Goal: Information Seeking & Learning: Learn about a topic

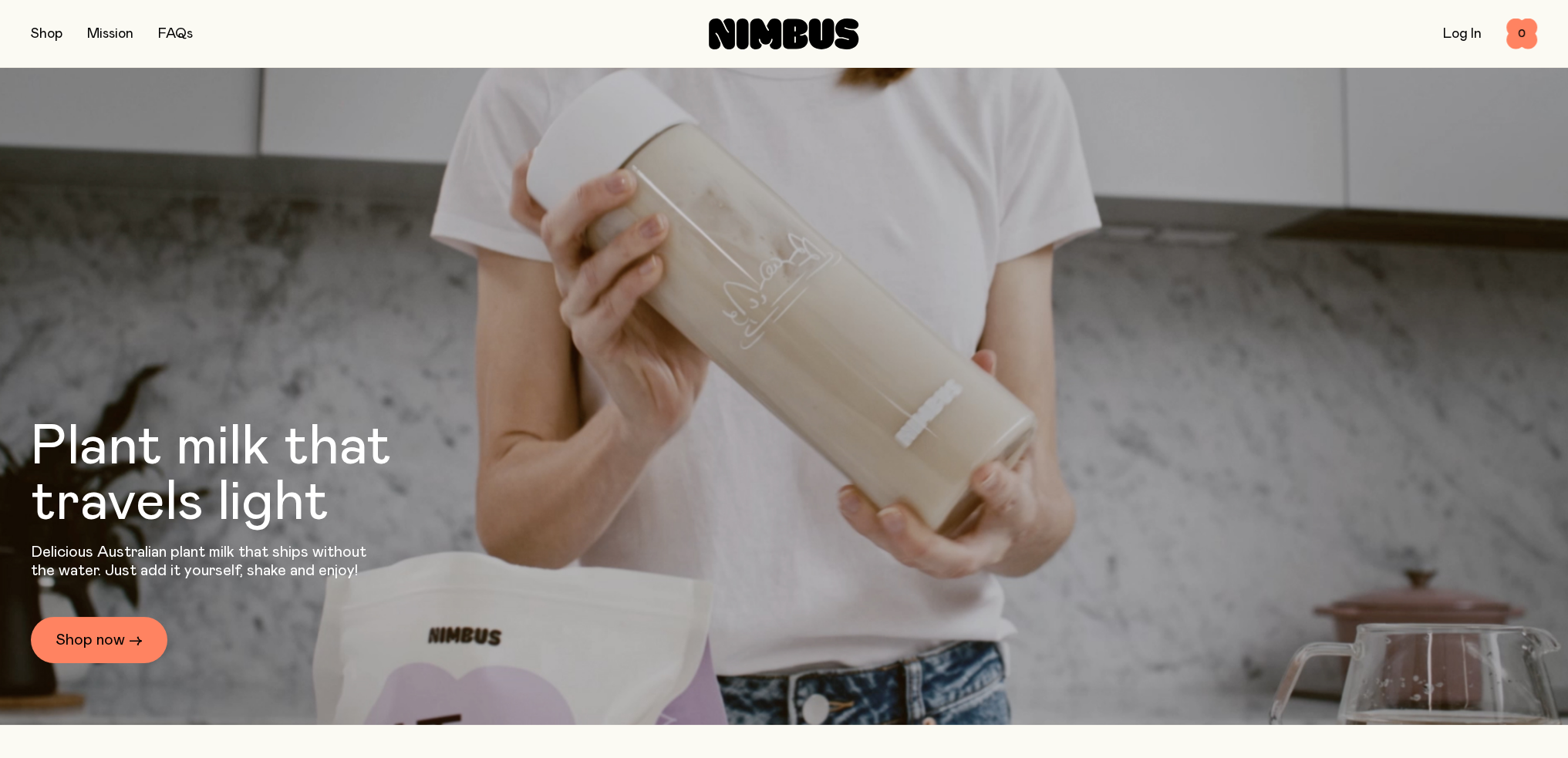
click at [46, 40] on button "button" at bounding box center [46, 34] width 31 height 22
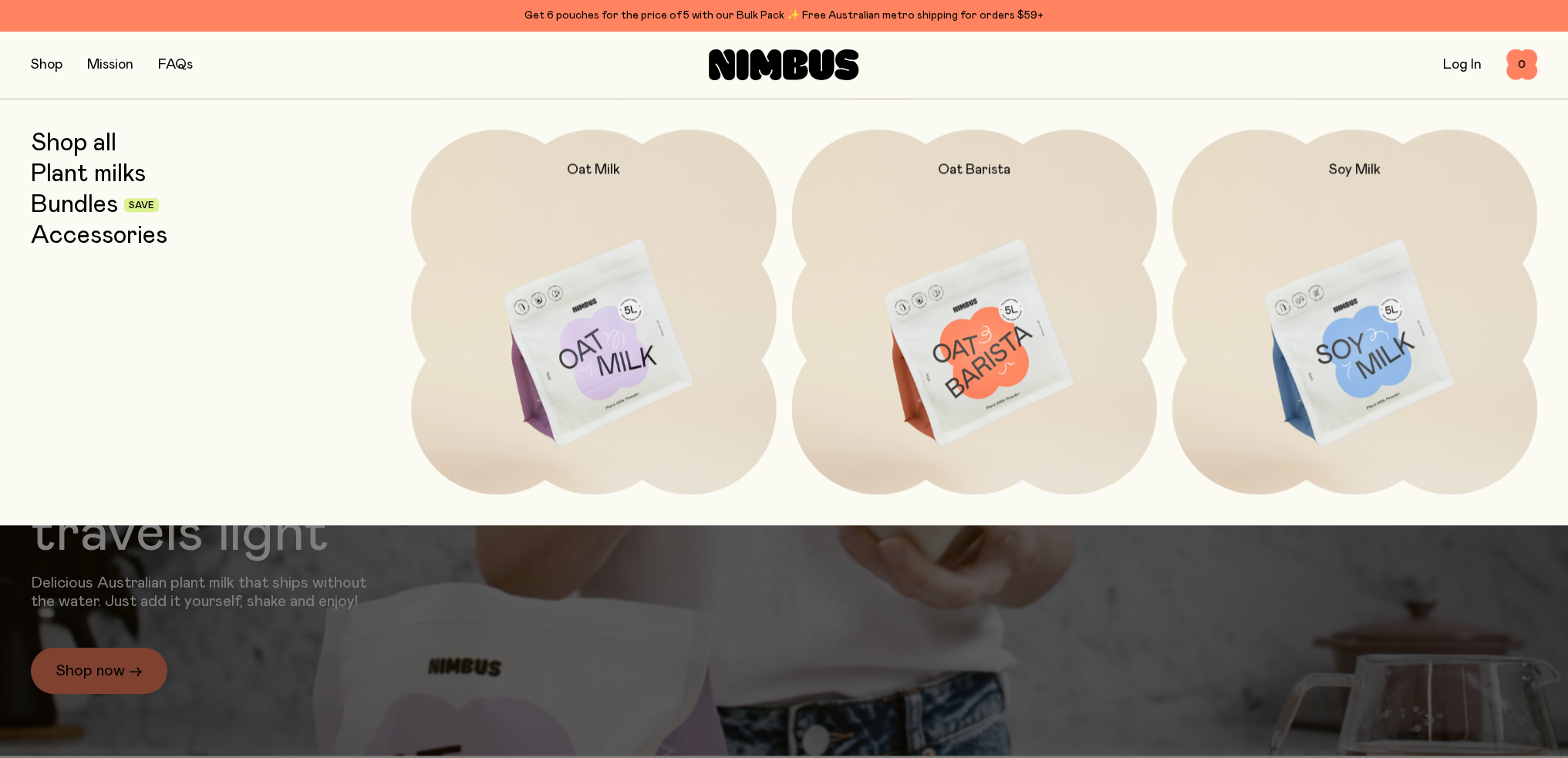
click at [108, 179] on link "Plant milks" at bounding box center [88, 174] width 115 height 28
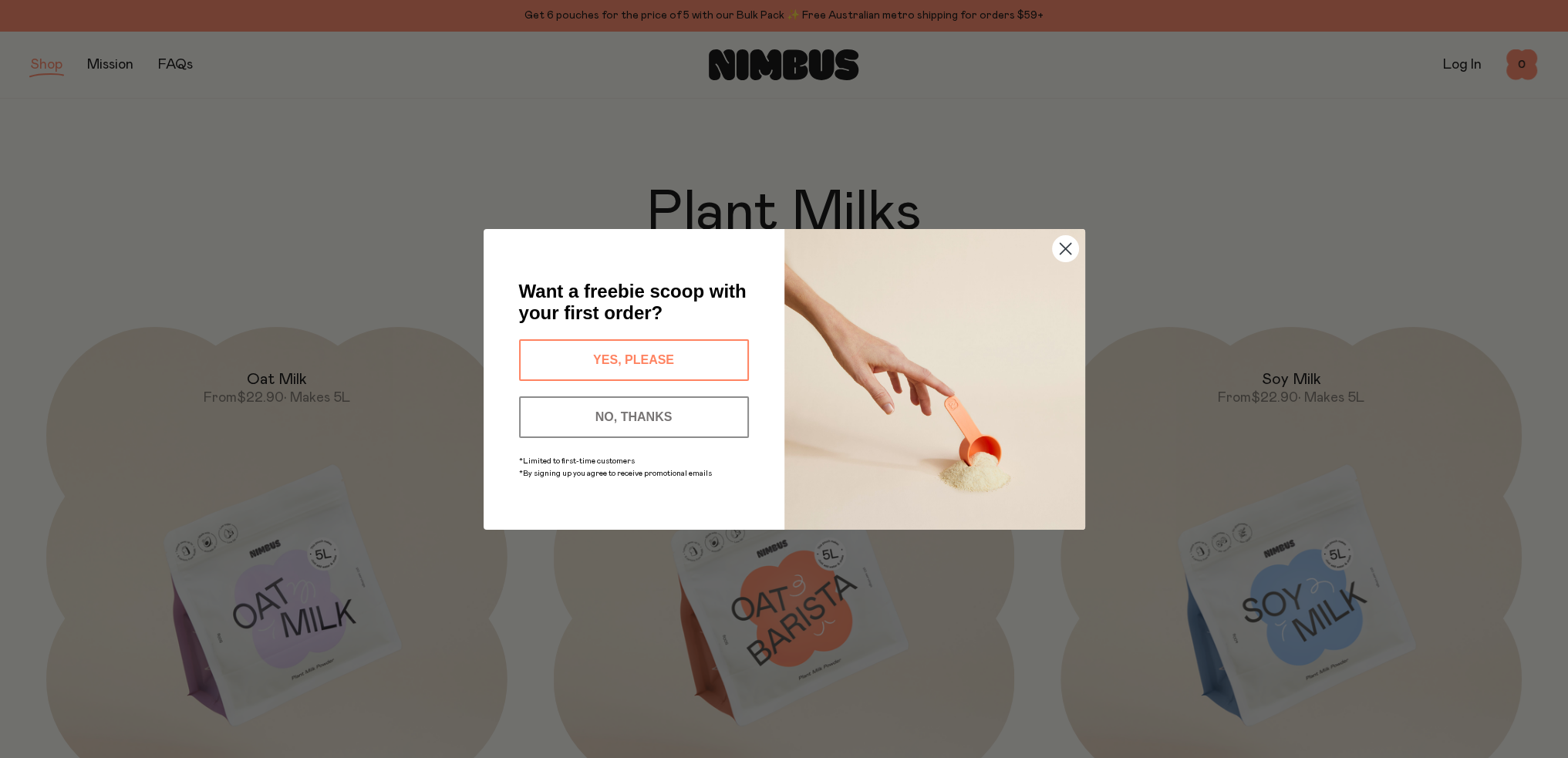
click at [653, 356] on button "YES, PLEASE" at bounding box center [634, 359] width 230 height 41
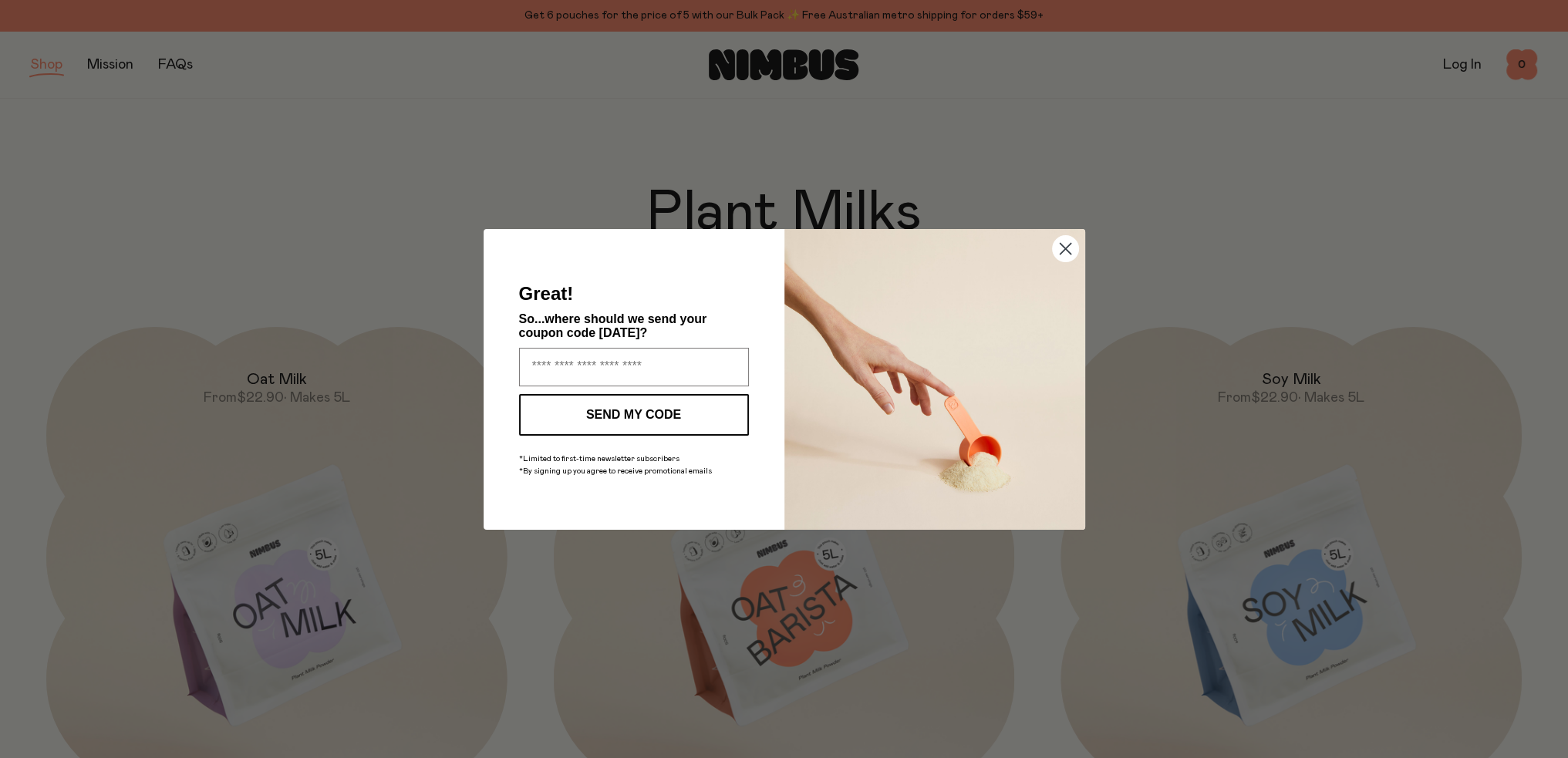
click at [1061, 252] on icon "Close dialog" at bounding box center [1065, 248] width 11 height 11
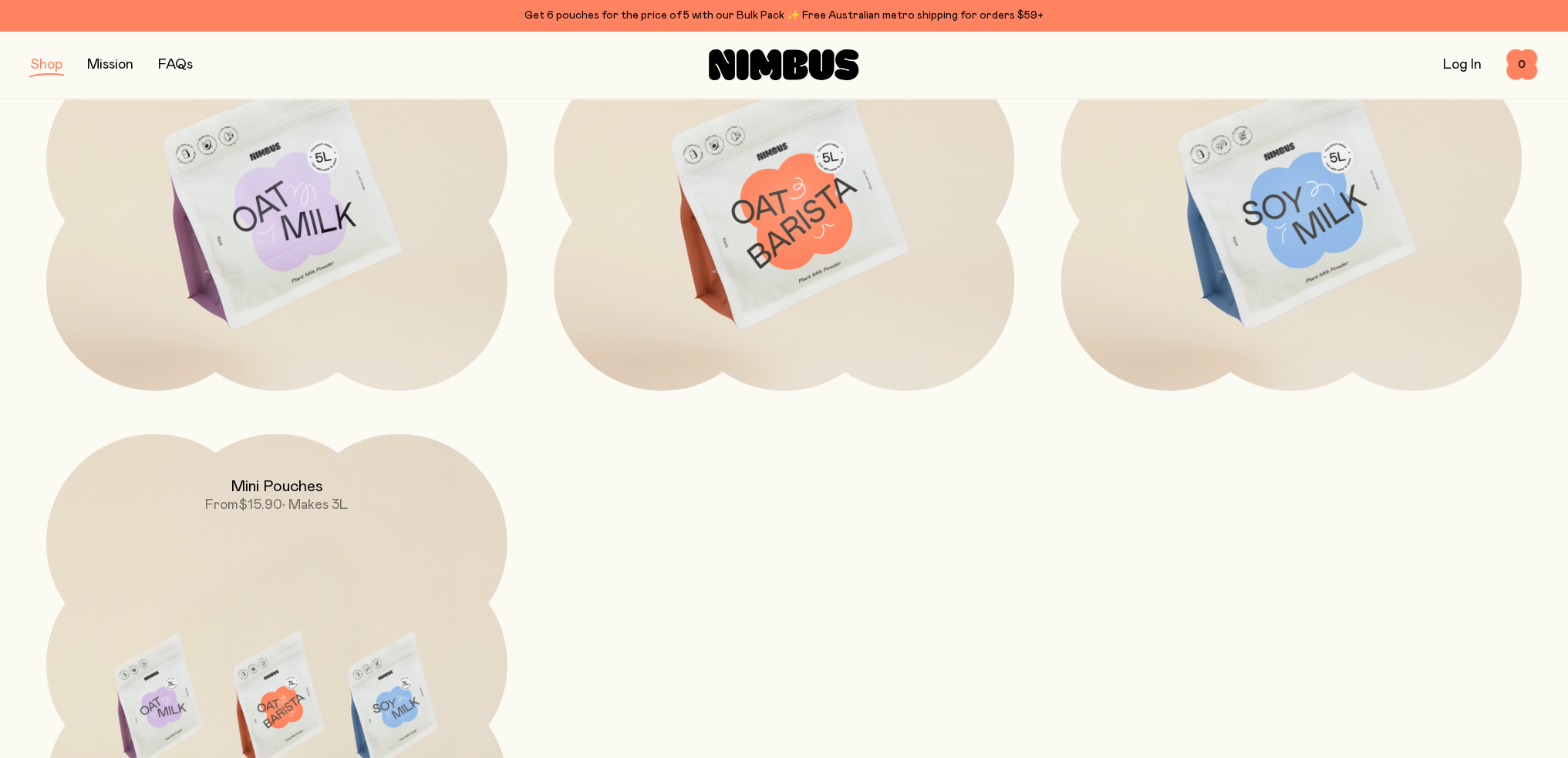
scroll to position [463, 0]
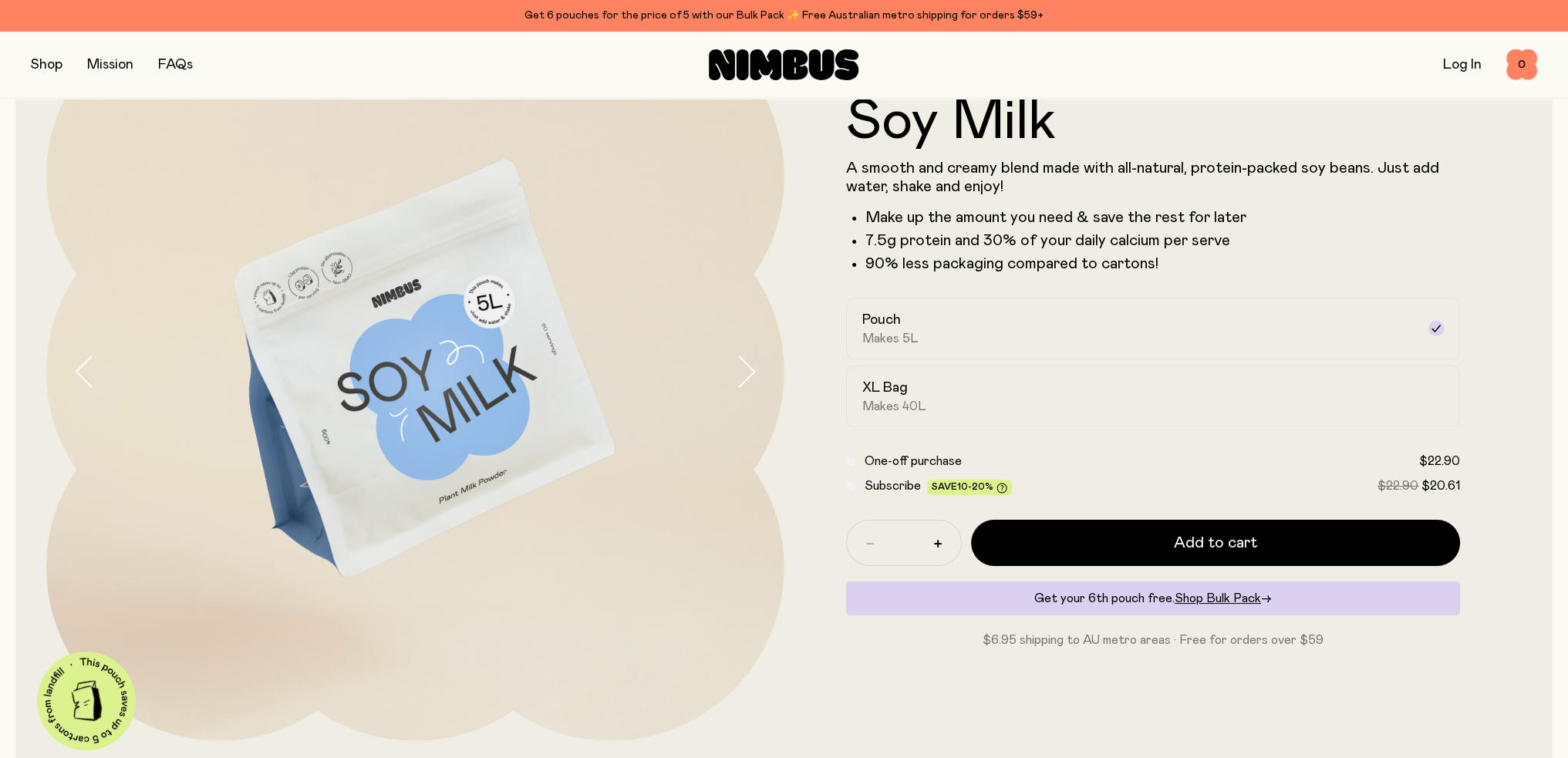
scroll to position [154, 0]
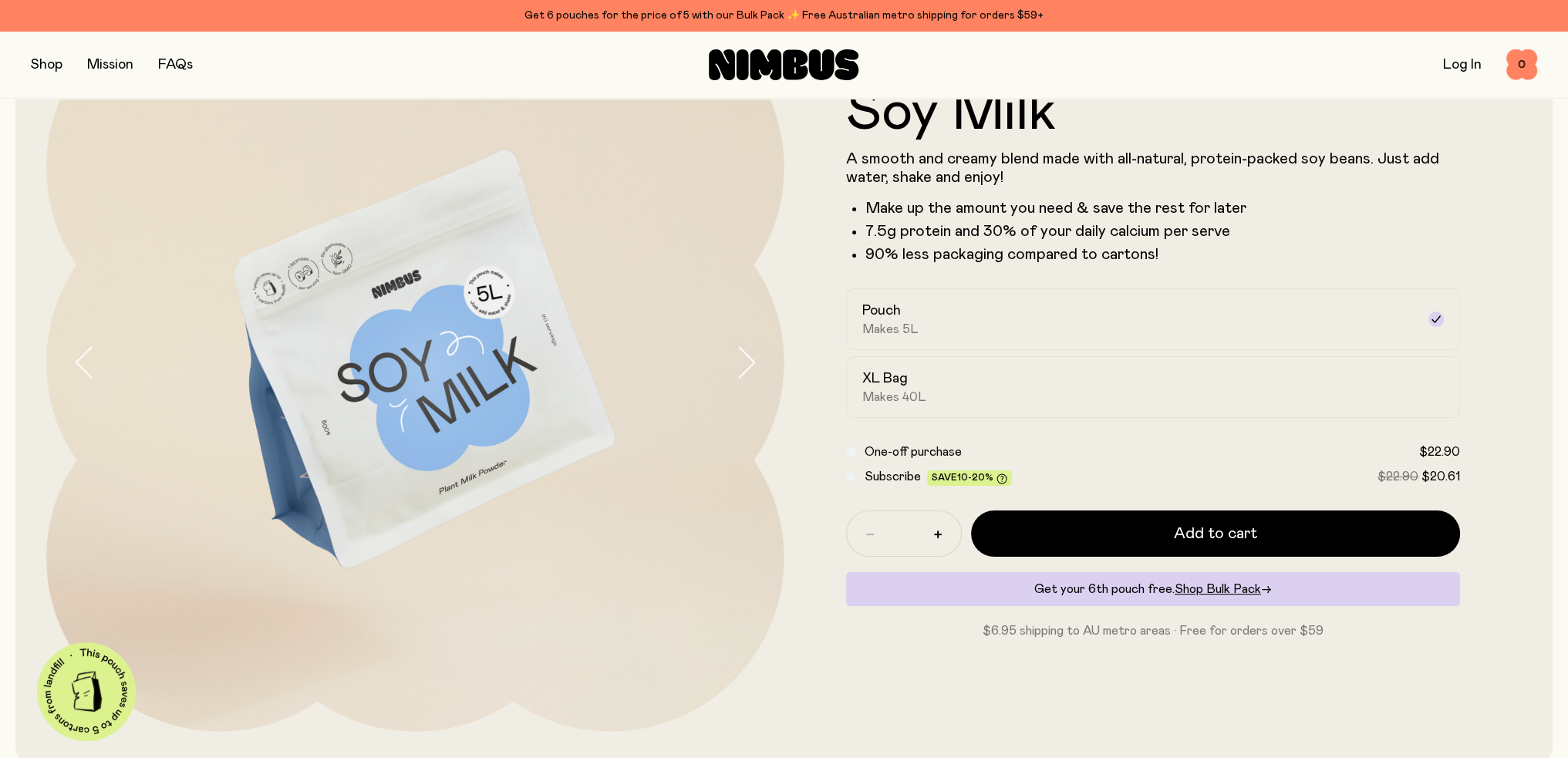
click at [300, 277] on img at bounding box center [415, 363] width 738 height 738
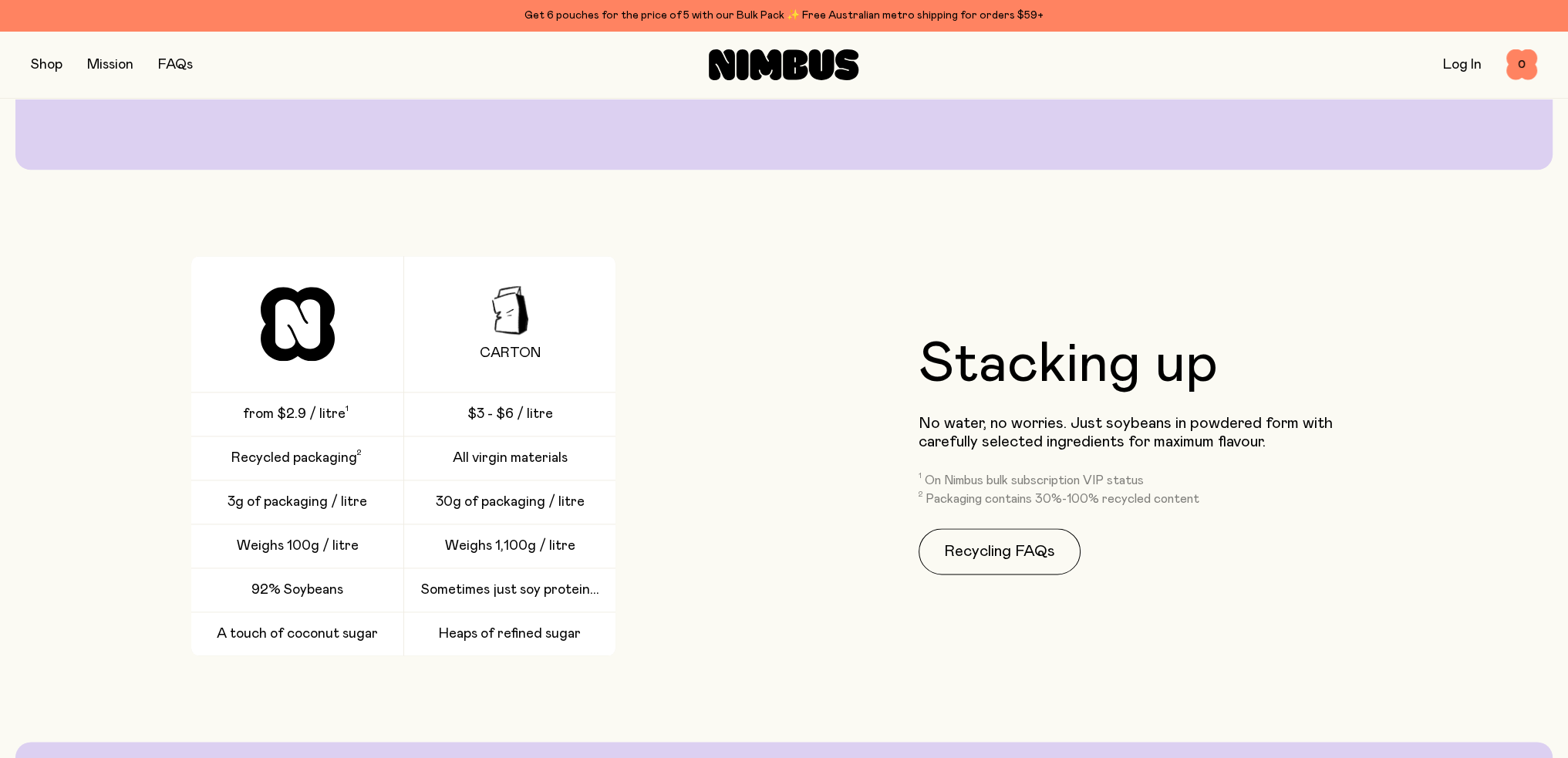
scroll to position [2534, 0]
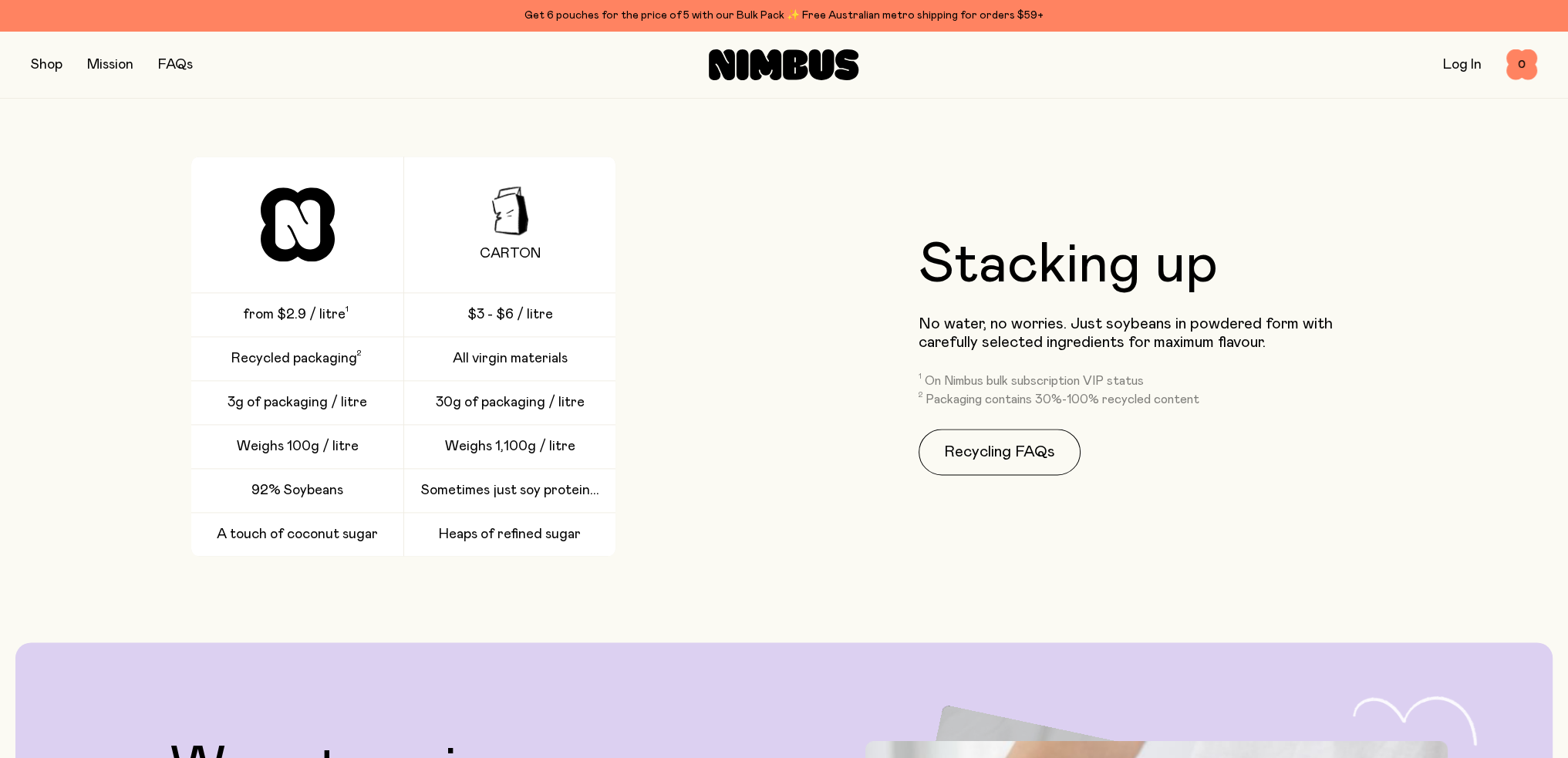
drag, startPoint x: 787, startPoint y: 555, endPoint x: 757, endPoint y: 527, distance: 41.0
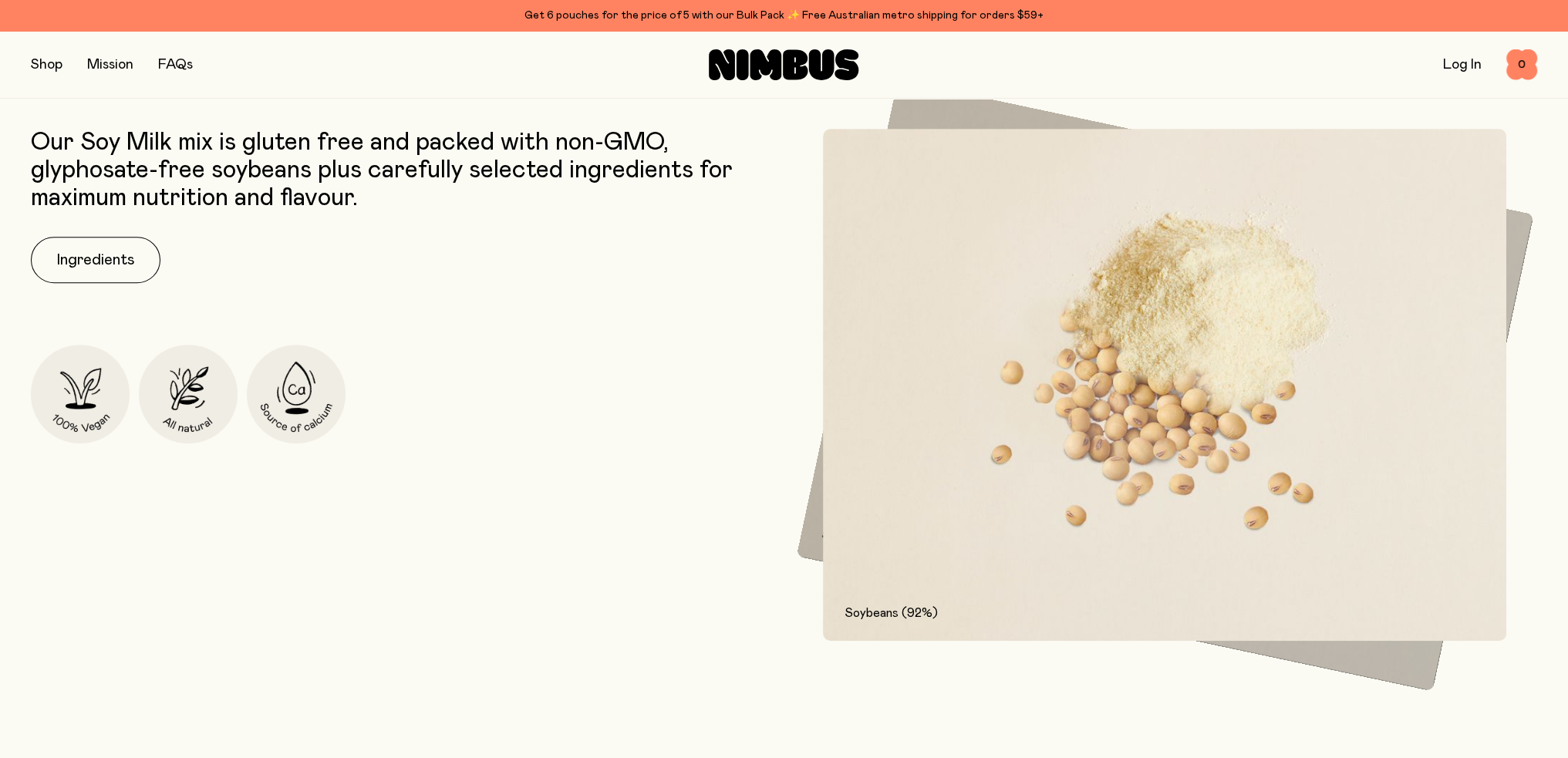
scroll to position [881, 0]
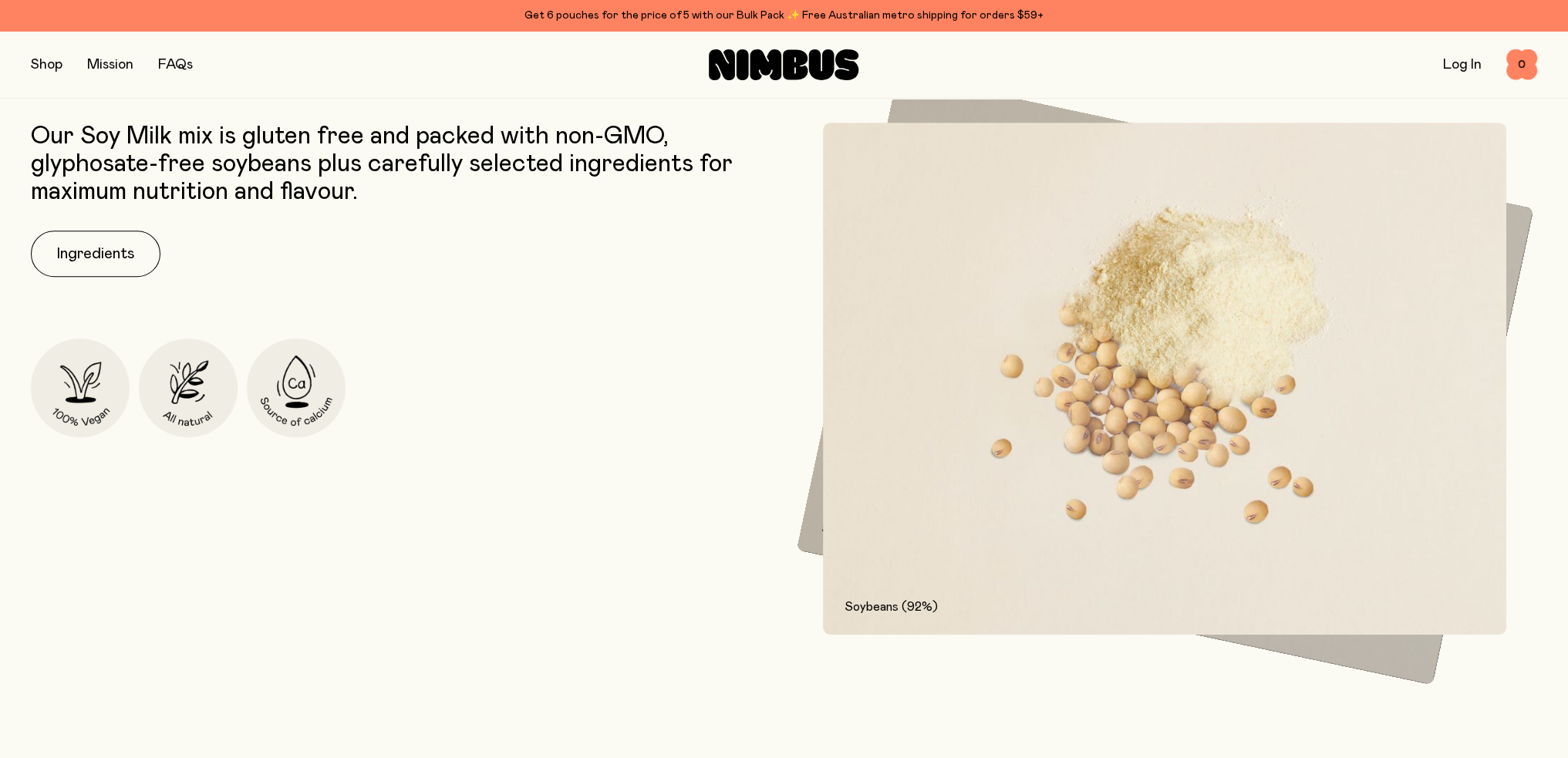
drag, startPoint x: 826, startPoint y: 546, endPoint x: 746, endPoint y: 564, distance: 82.0
click at [95, 252] on button "Ingredients" at bounding box center [95, 253] width 130 height 46
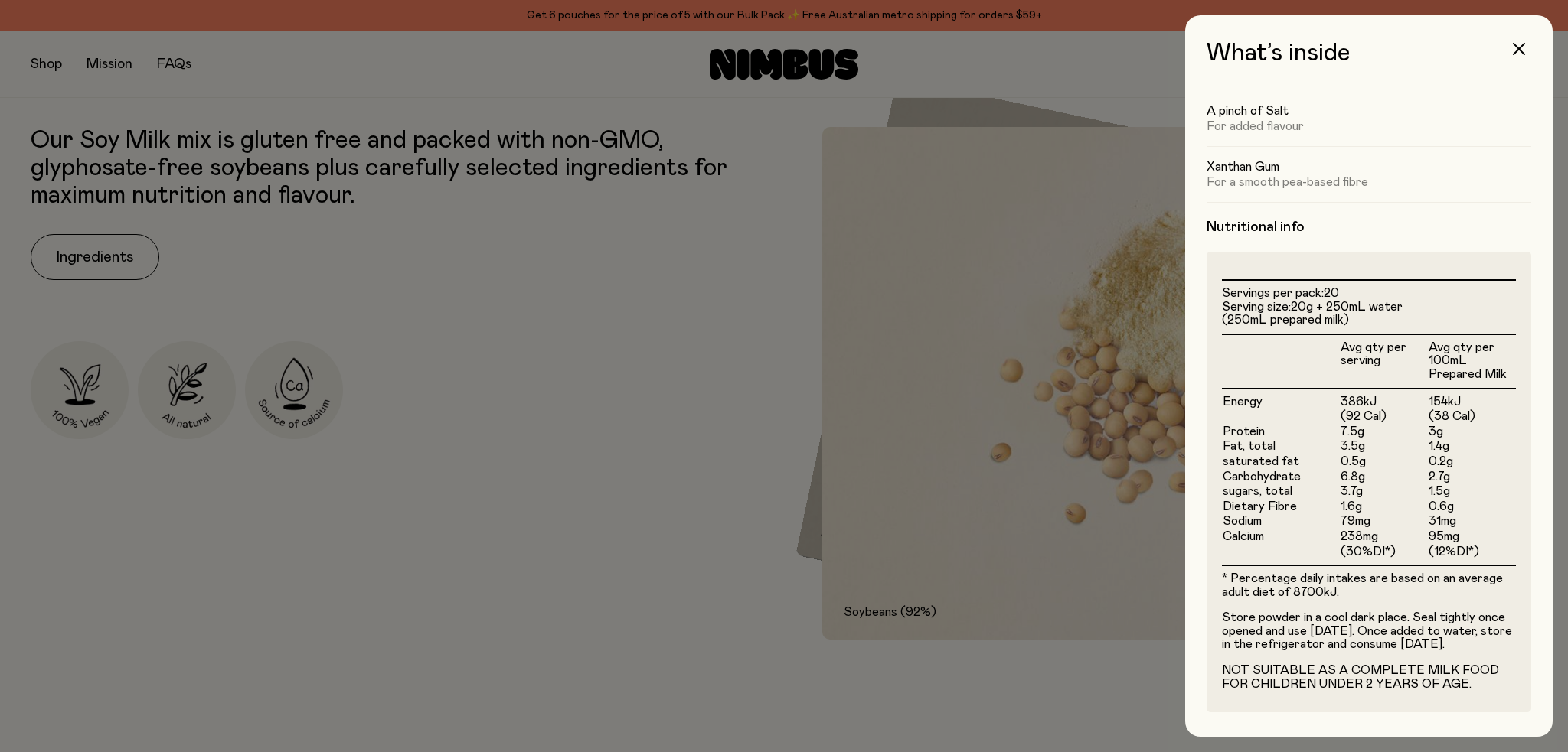
scroll to position [236, 0]
drag, startPoint x: 1264, startPoint y: 630, endPoint x: 1249, endPoint y: 645, distance: 21.2
click at [1249, 645] on p "Store powder in a cool dark place. Seal tightly once opened and use [DATE]. Onc…" at bounding box center [1368, 632] width 294 height 40
click at [606, 405] on div at bounding box center [784, 376] width 1568 height 752
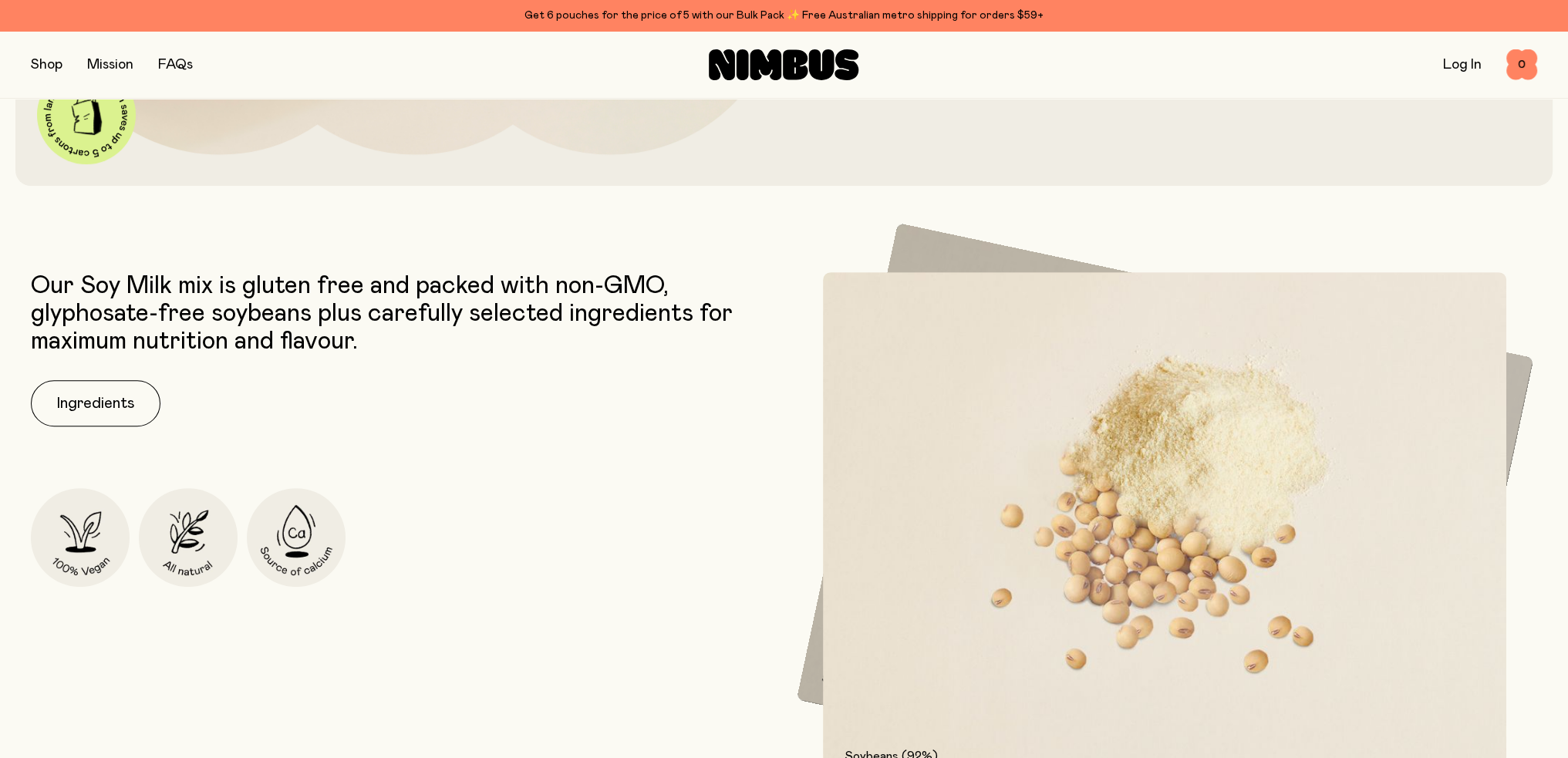
scroll to position [649, 0]
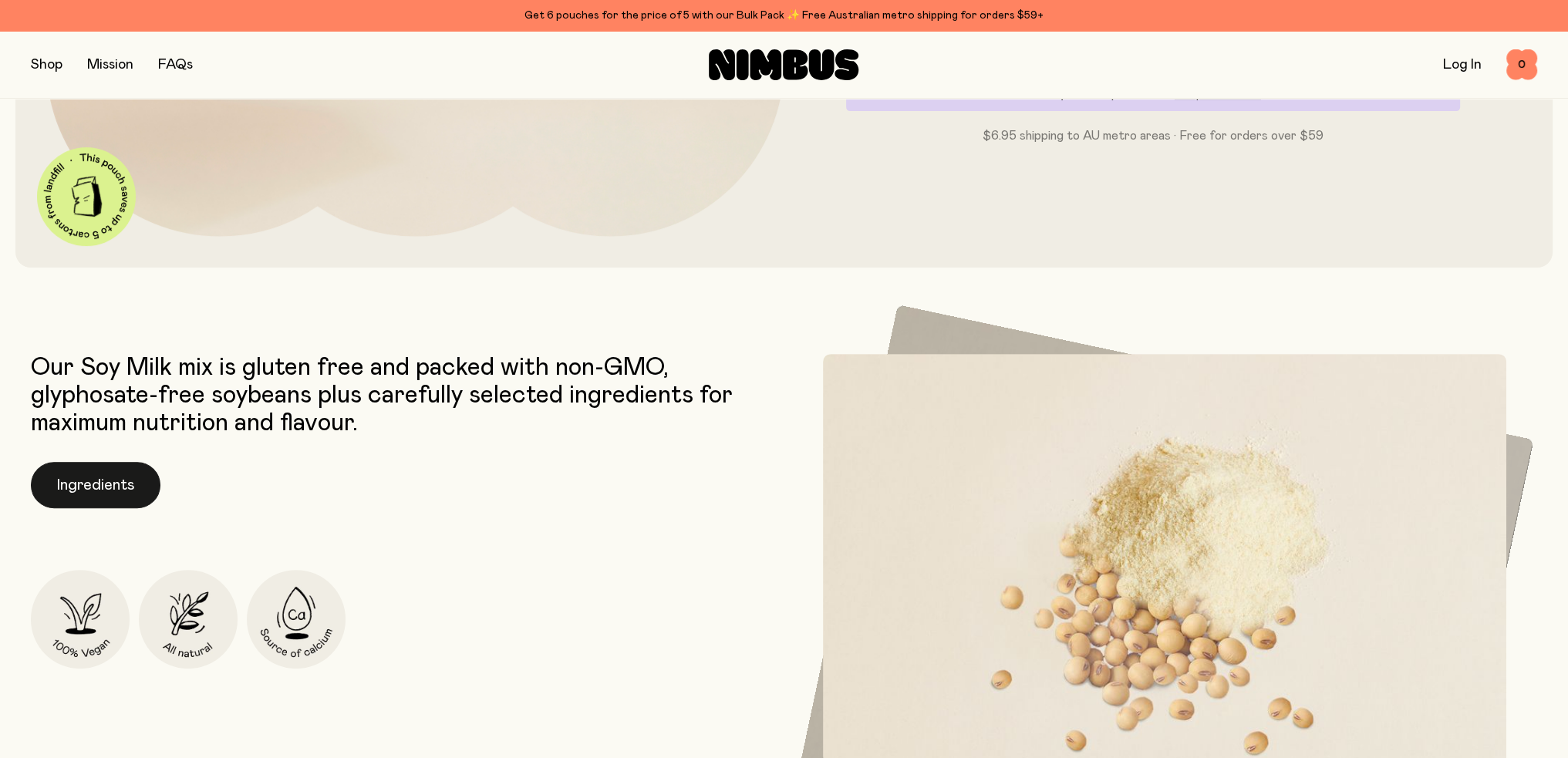
drag, startPoint x: 62, startPoint y: 458, endPoint x: 83, endPoint y: 477, distance: 28.3
click at [62, 459] on div "Our Soy Milk mix is gluten free and packed with non-GMO, glyphosate-free soybea…" at bounding box center [403, 610] width 746 height 513
click at [84, 477] on button "Ingredients" at bounding box center [95, 484] width 130 height 46
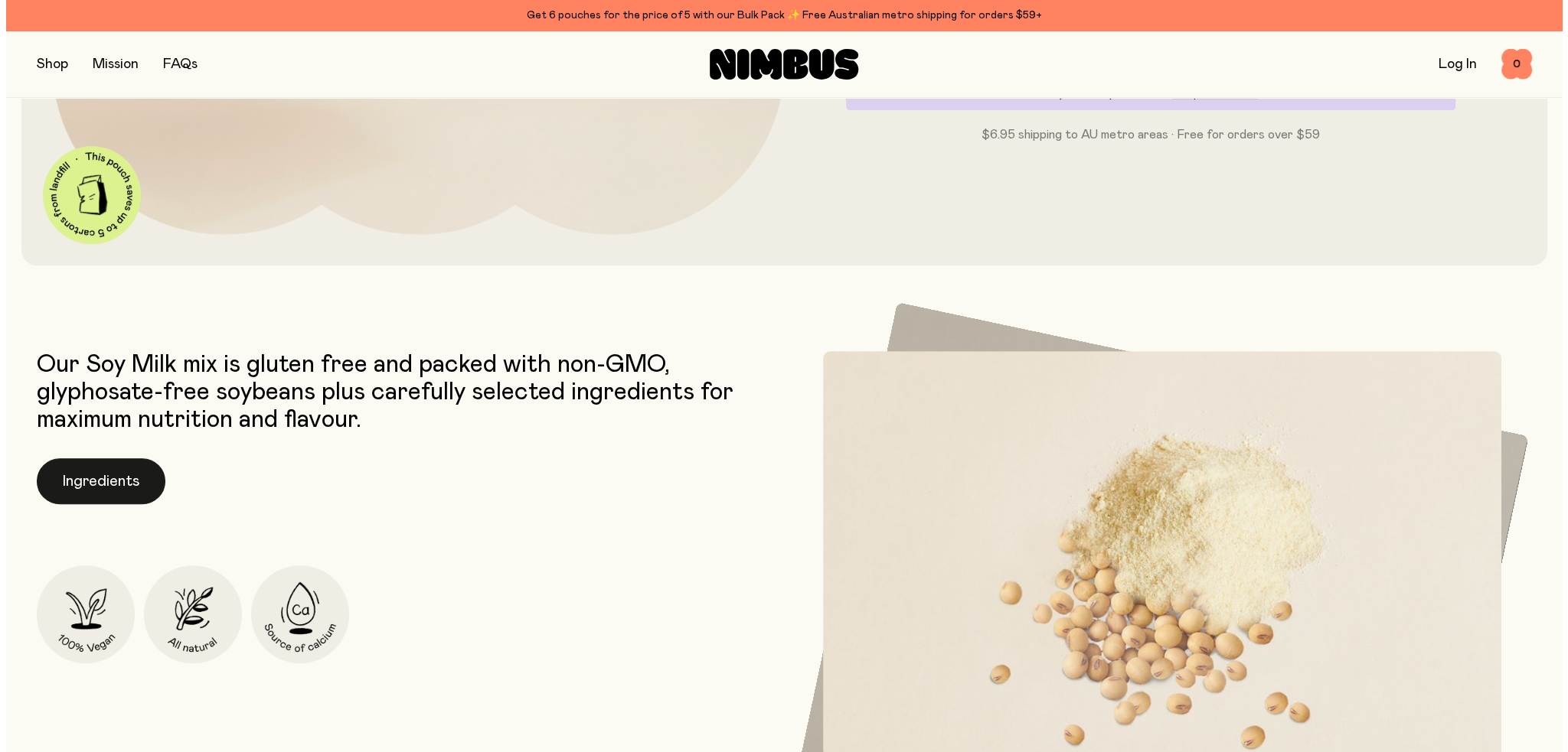
scroll to position [0, 0]
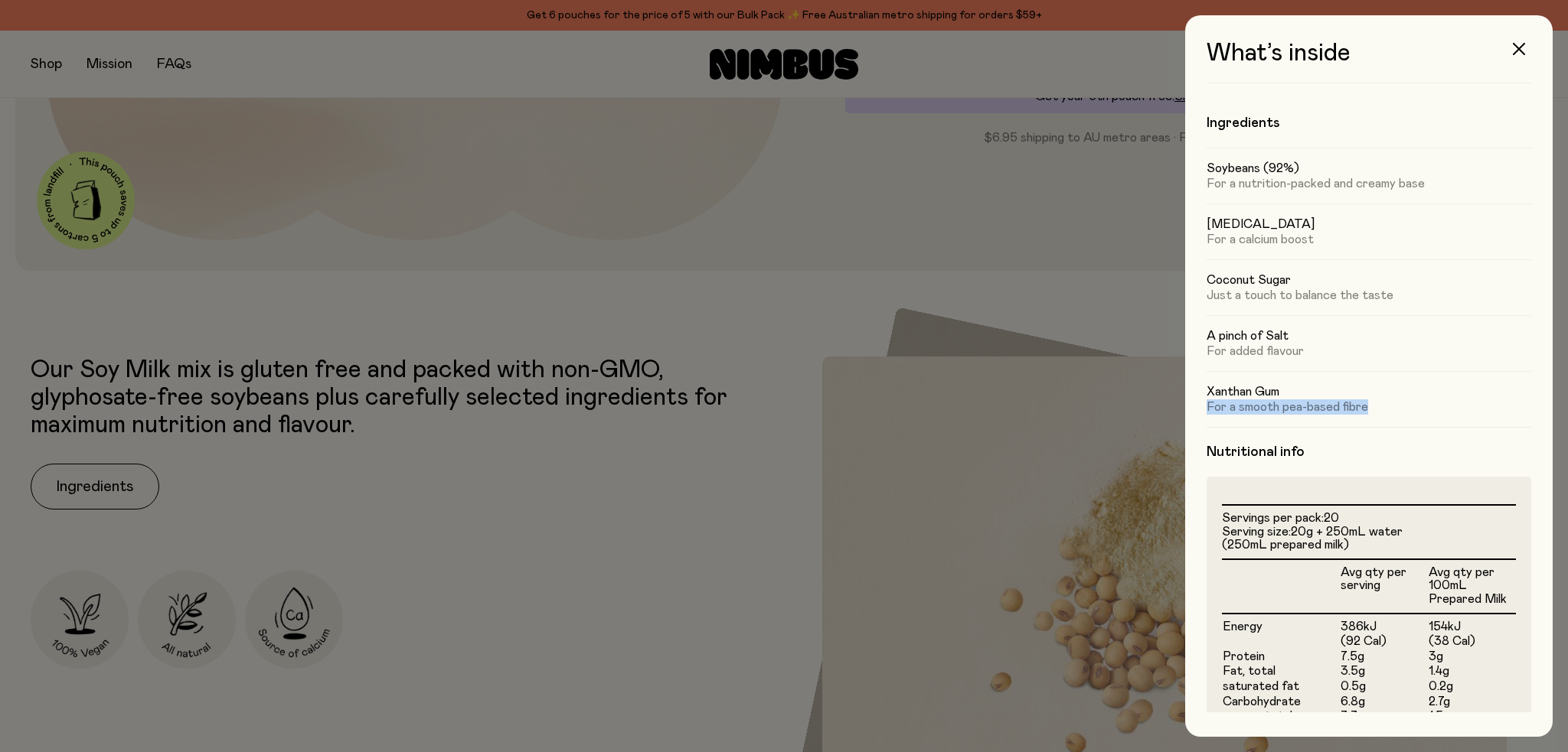
drag, startPoint x: 1210, startPoint y: 406, endPoint x: 1384, endPoint y: 412, distance: 174.1
click at [1384, 412] on p "For a smooth pea-based fibre" at bounding box center [1369, 407] width 325 height 16
click at [1384, 409] on p "For a smooth pea-based fibre" at bounding box center [1369, 407] width 325 height 16
click at [687, 527] on div at bounding box center [784, 376] width 1568 height 752
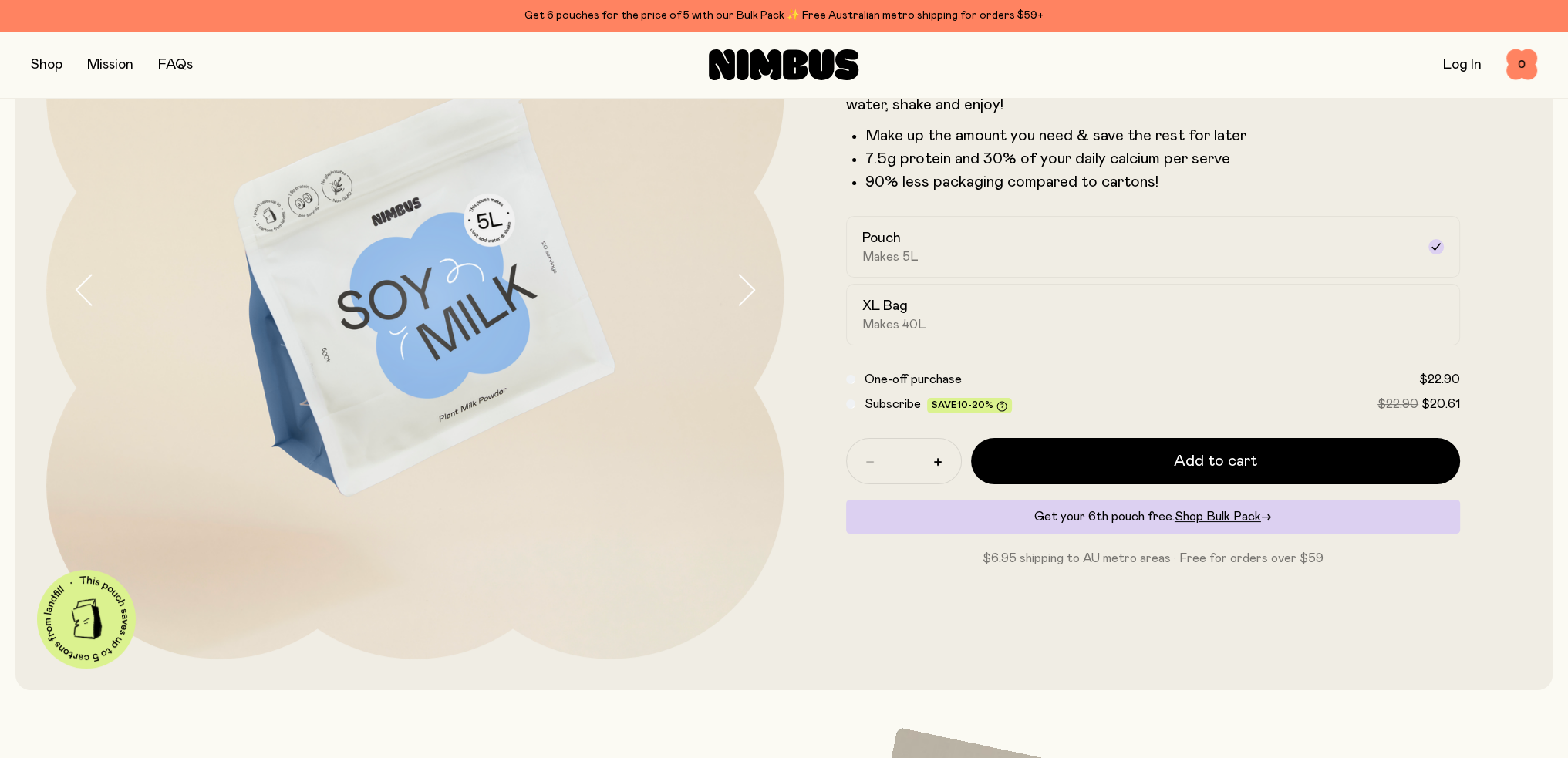
scroll to position [226, 0]
drag, startPoint x: 676, startPoint y: 558, endPoint x: 677, endPoint y: 549, distance: 9.1
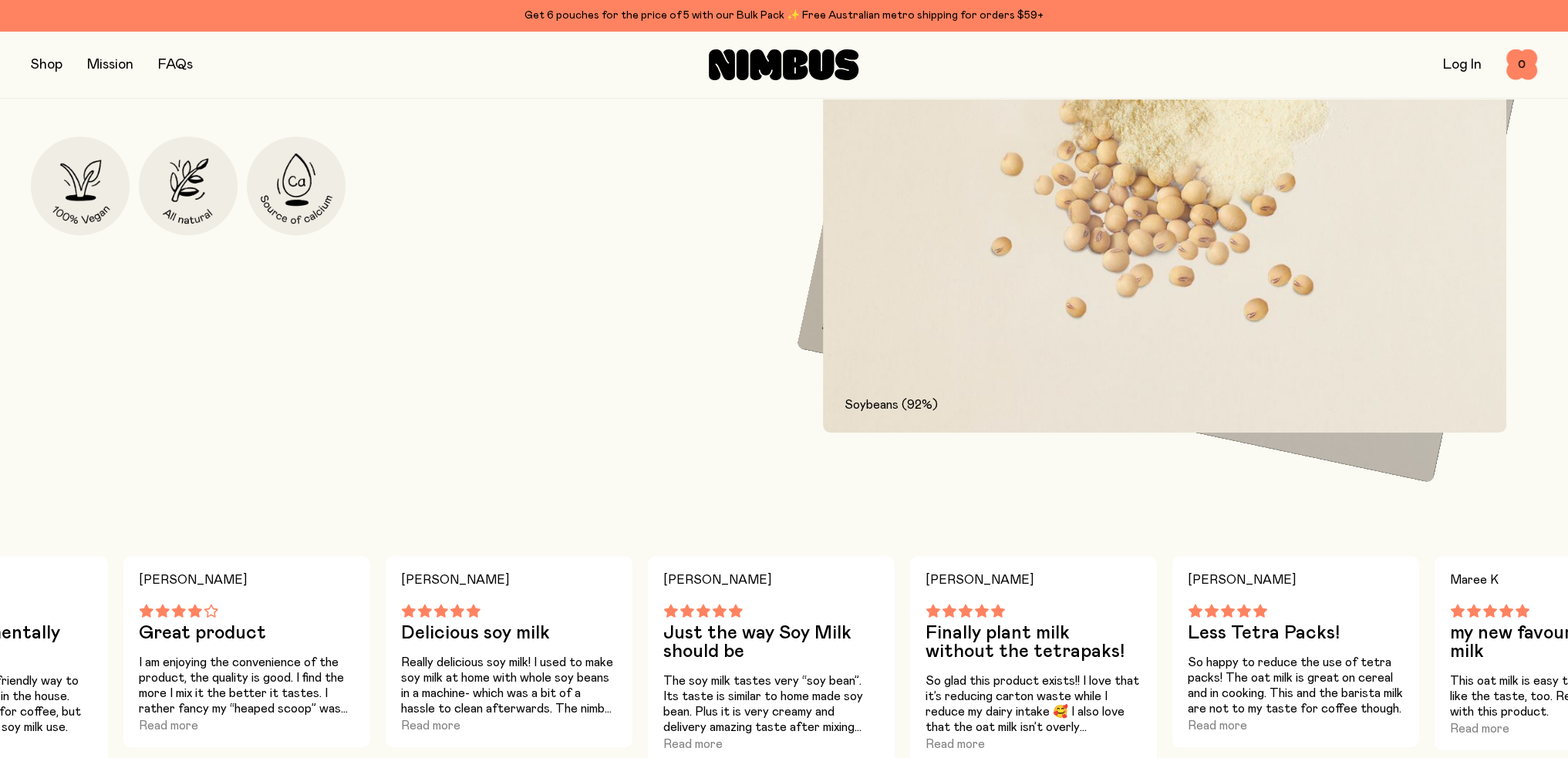
scroll to position [843, 0]
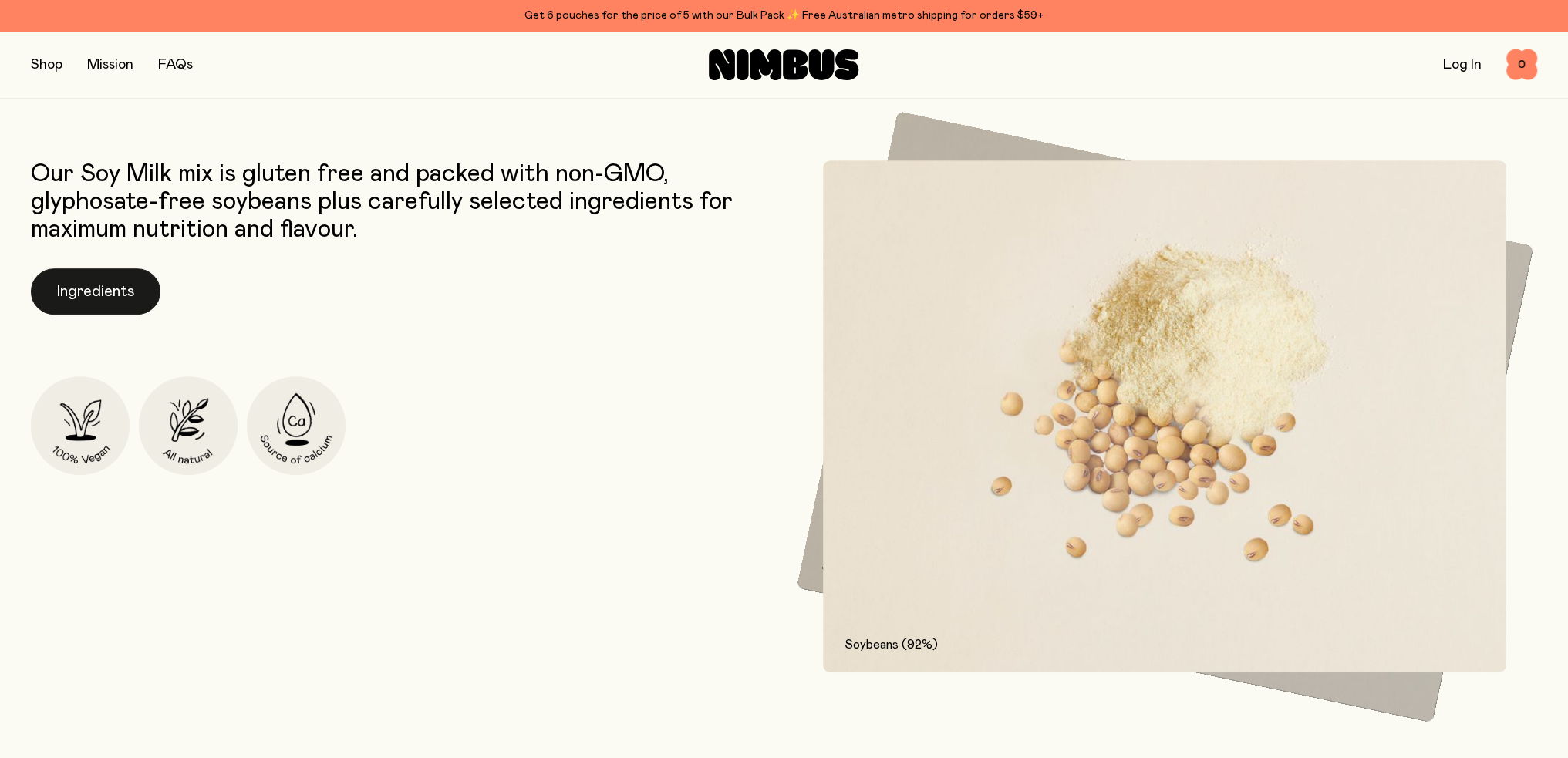
click at [102, 269] on button "Ingredients" at bounding box center [95, 291] width 130 height 46
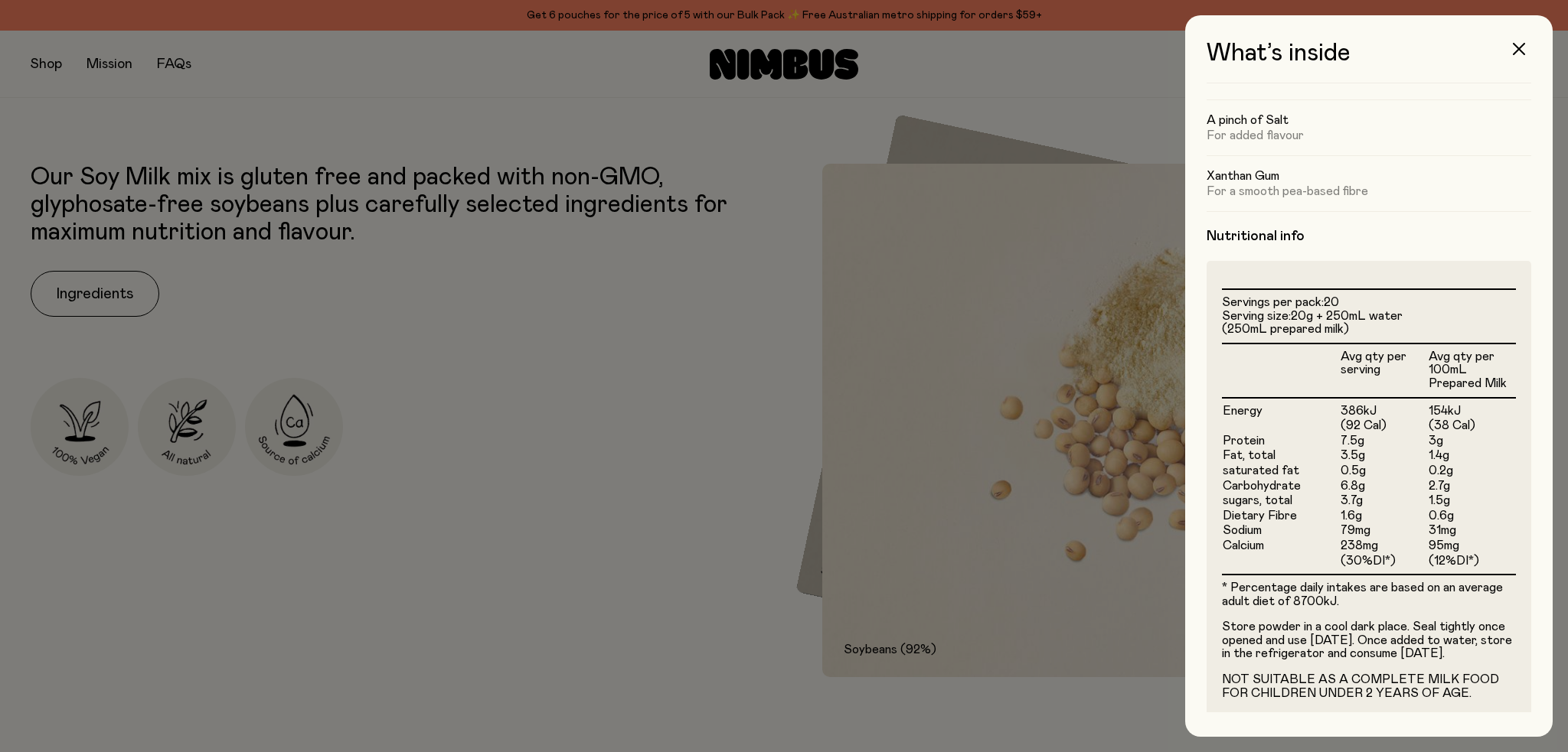
scroll to position [236, 0]
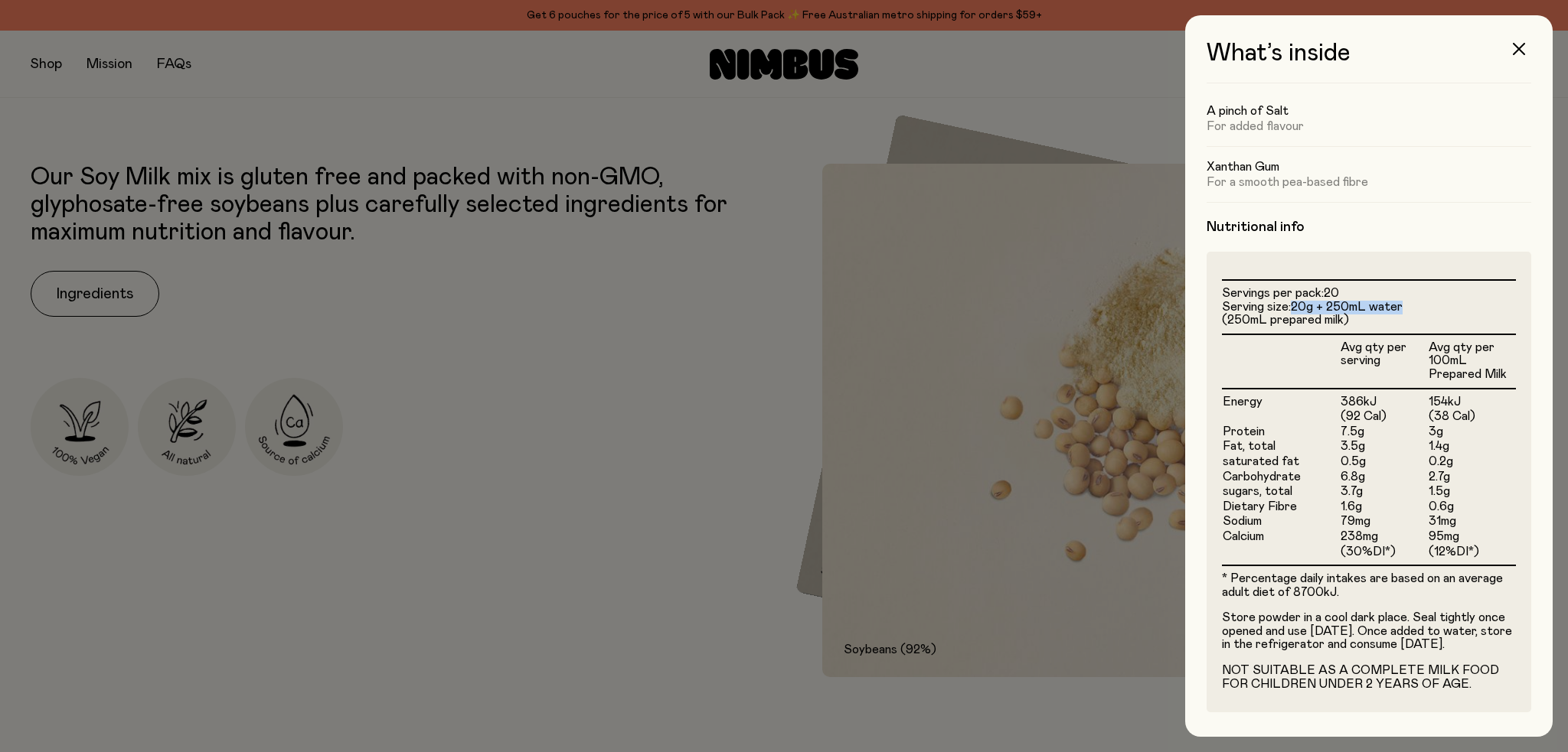
drag, startPoint x: 1295, startPoint y: 293, endPoint x: 1407, endPoint y: 295, distance: 112.0
click at [1407, 301] on li "Serving size: 20g + 250mL water (250mL prepared milk)" at bounding box center [1368, 314] width 294 height 27
click at [509, 394] on div at bounding box center [784, 376] width 1568 height 752
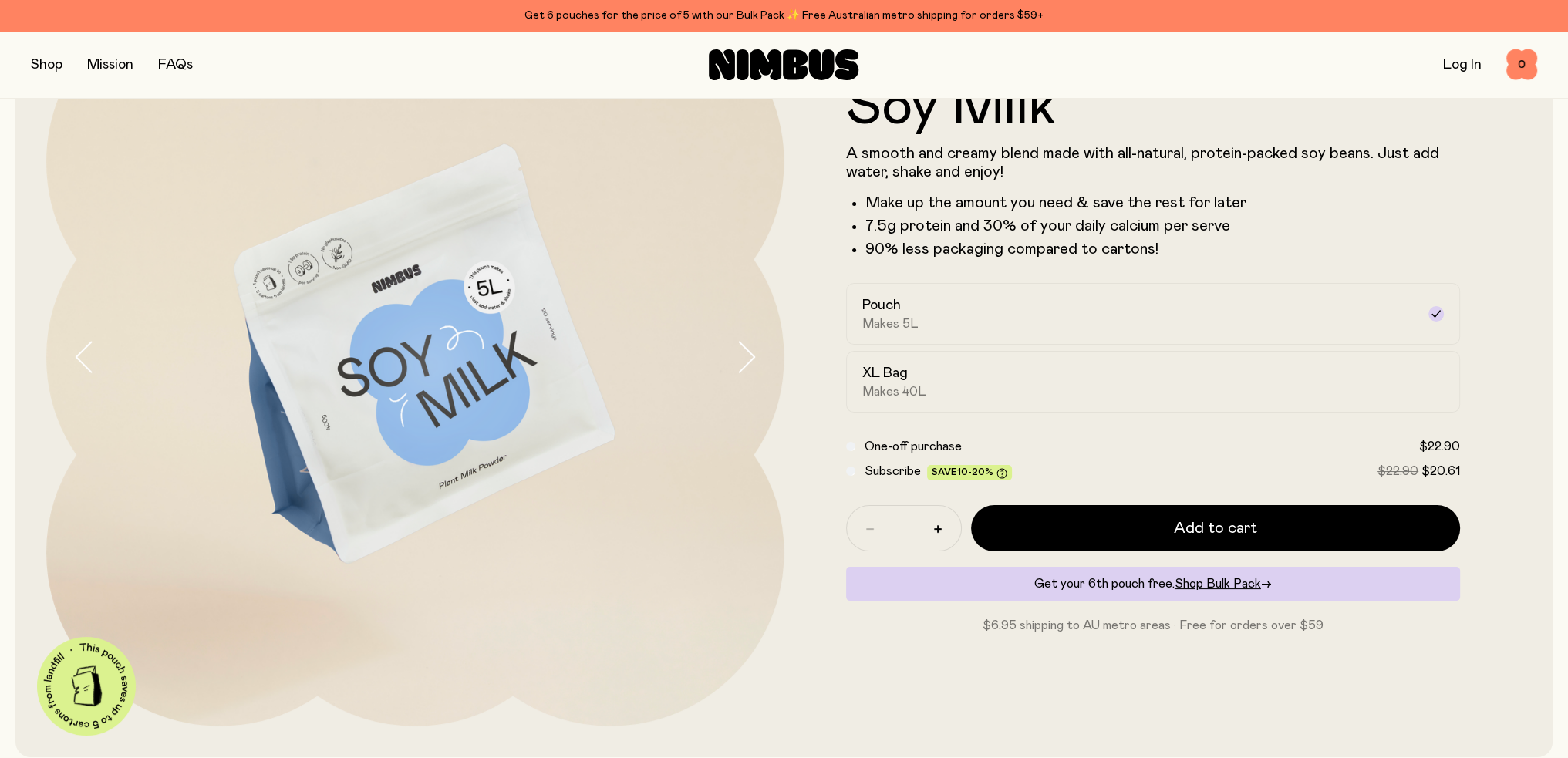
scroll to position [0, 0]
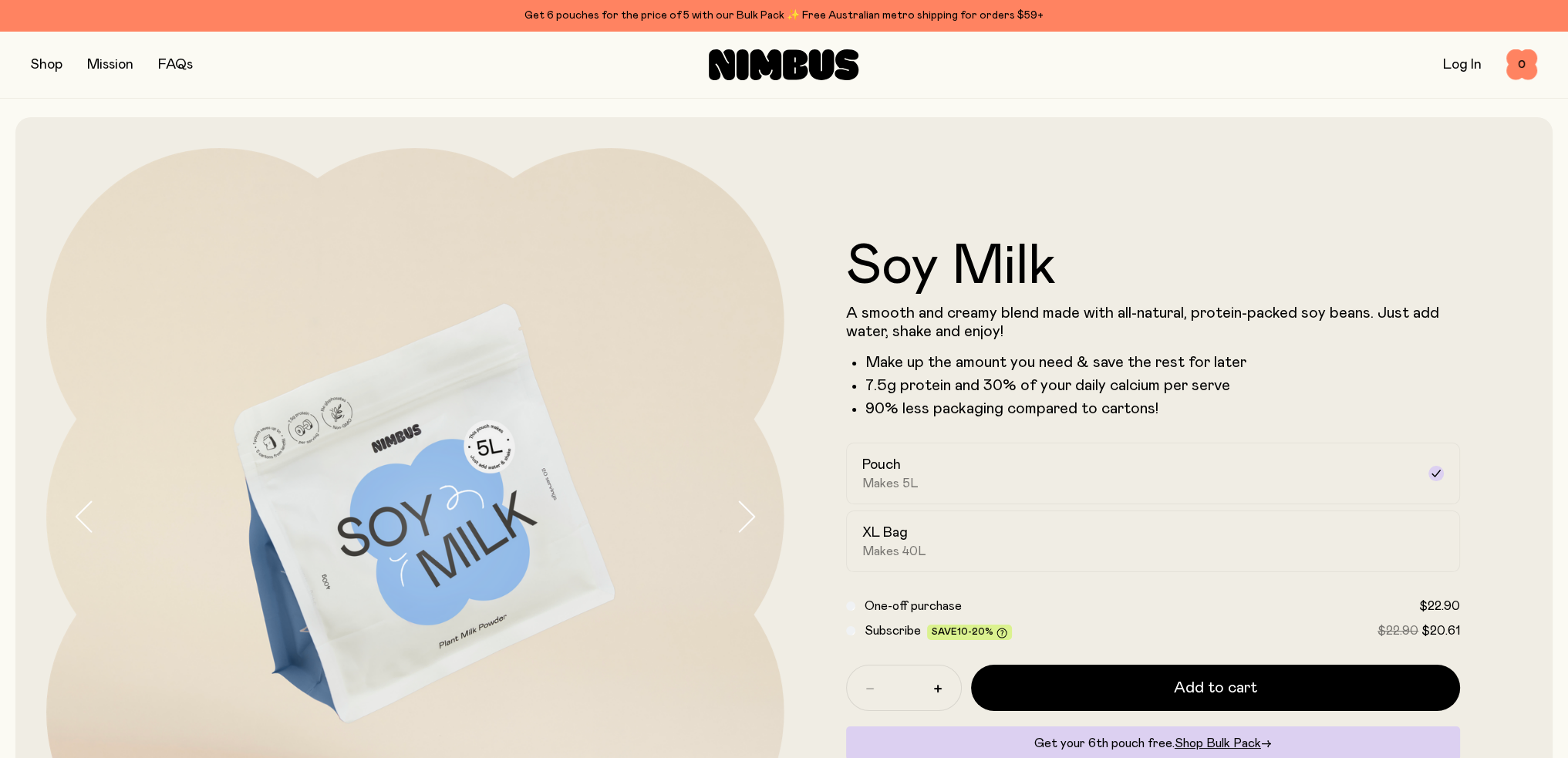
drag, startPoint x: 452, startPoint y: 484, endPoint x: 508, endPoint y: 311, distance: 181.8
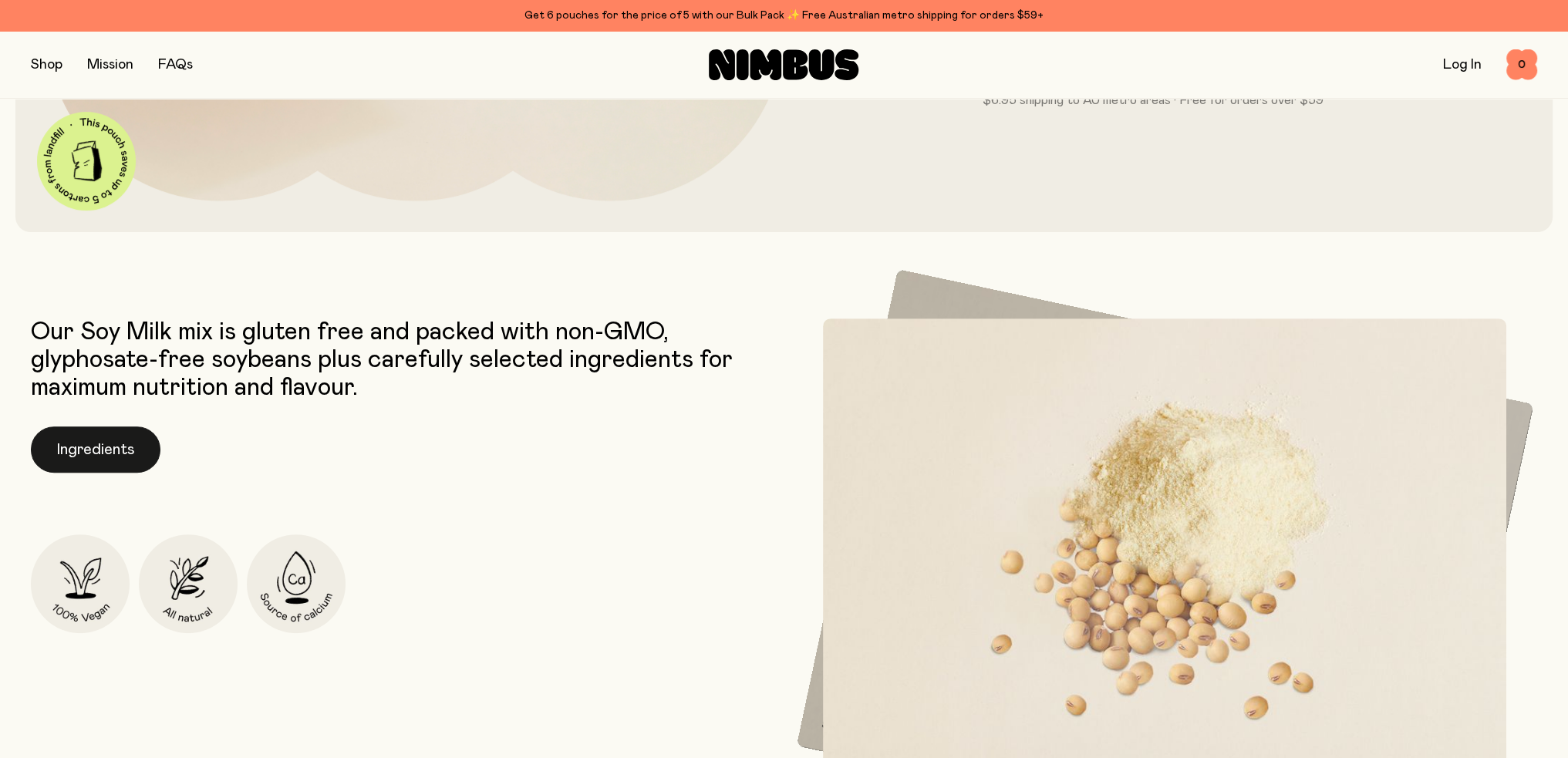
scroll to position [771, 0]
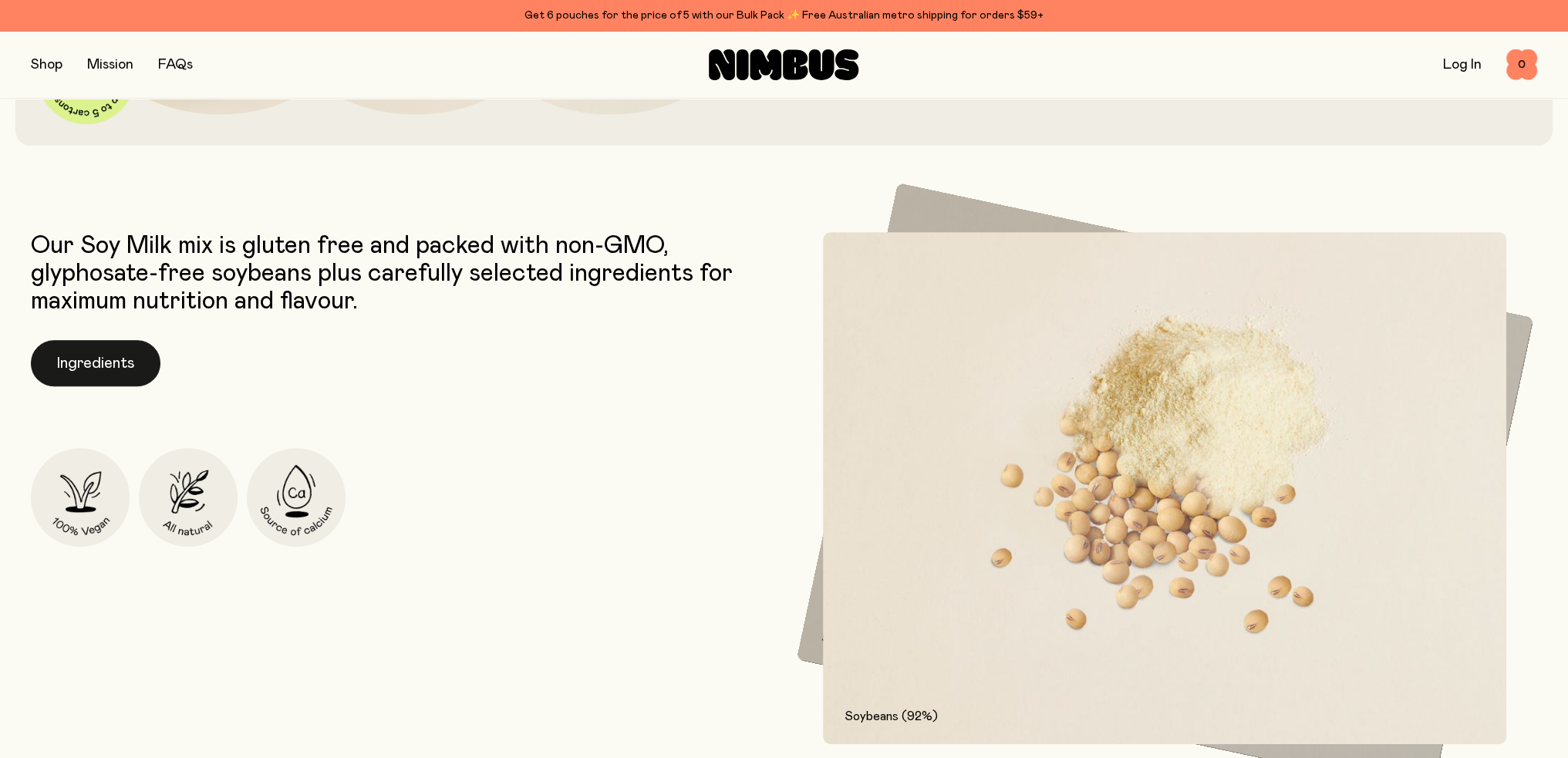
click at [76, 354] on button "Ingredients" at bounding box center [95, 363] width 130 height 46
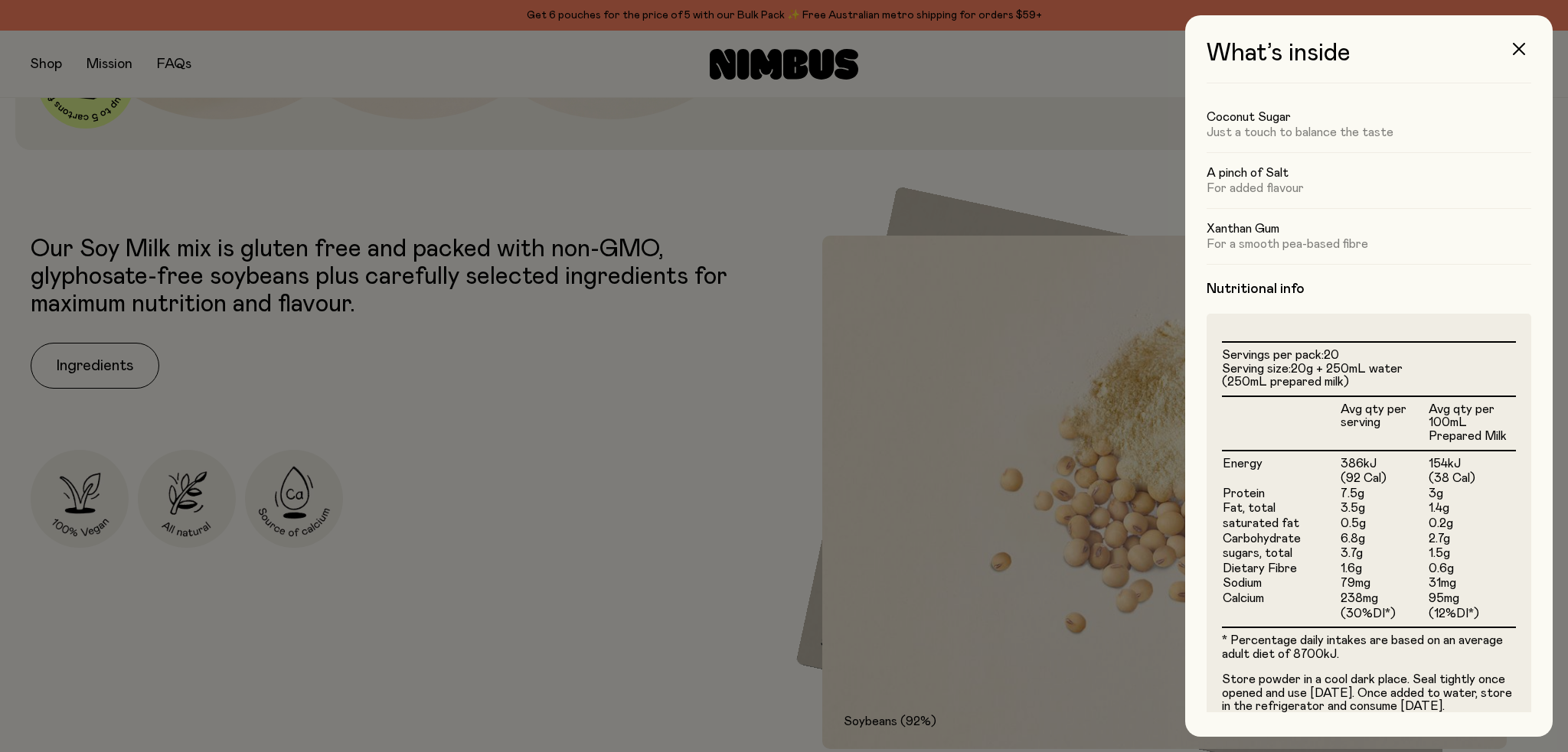
scroll to position [0, 0]
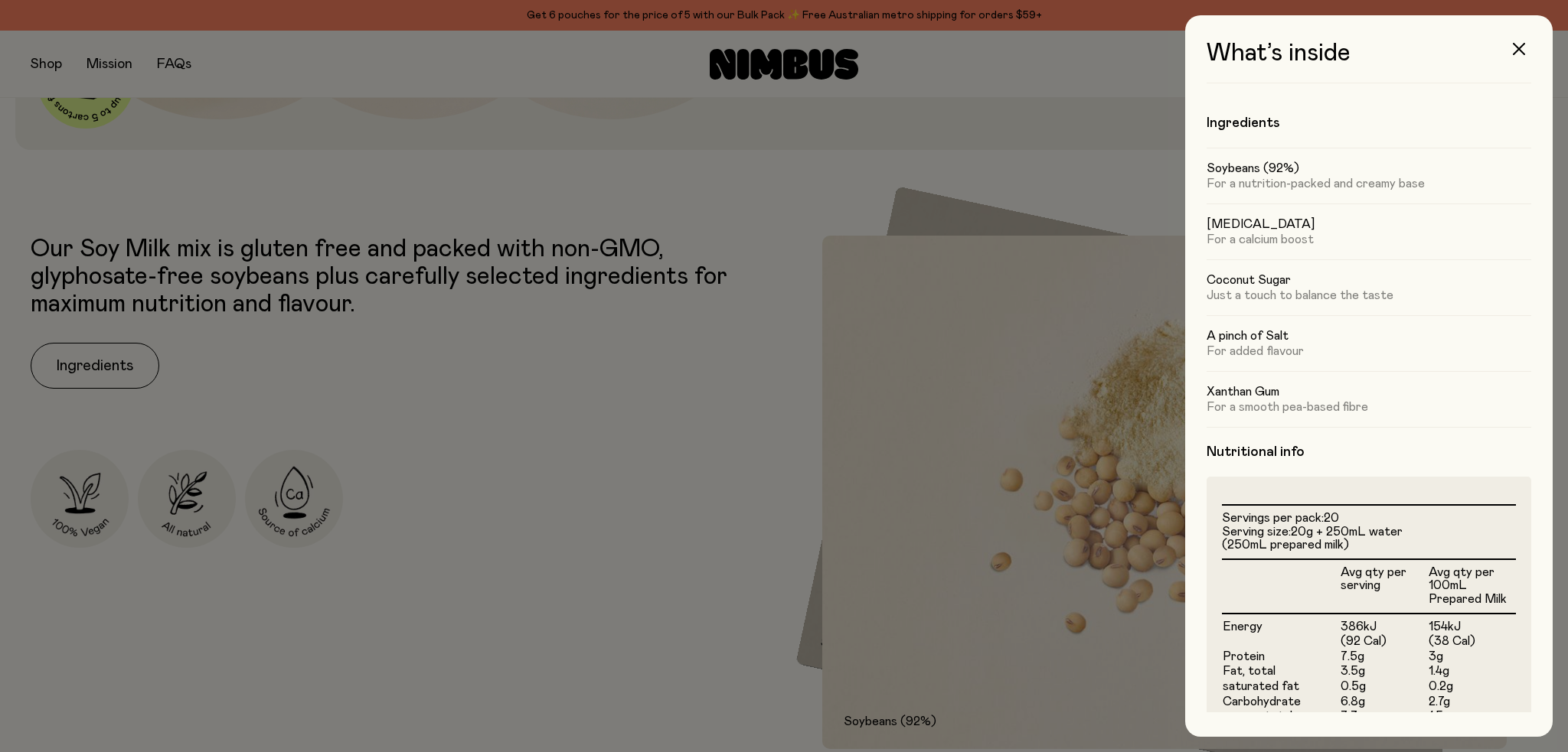
click at [517, 381] on div at bounding box center [784, 376] width 1568 height 752
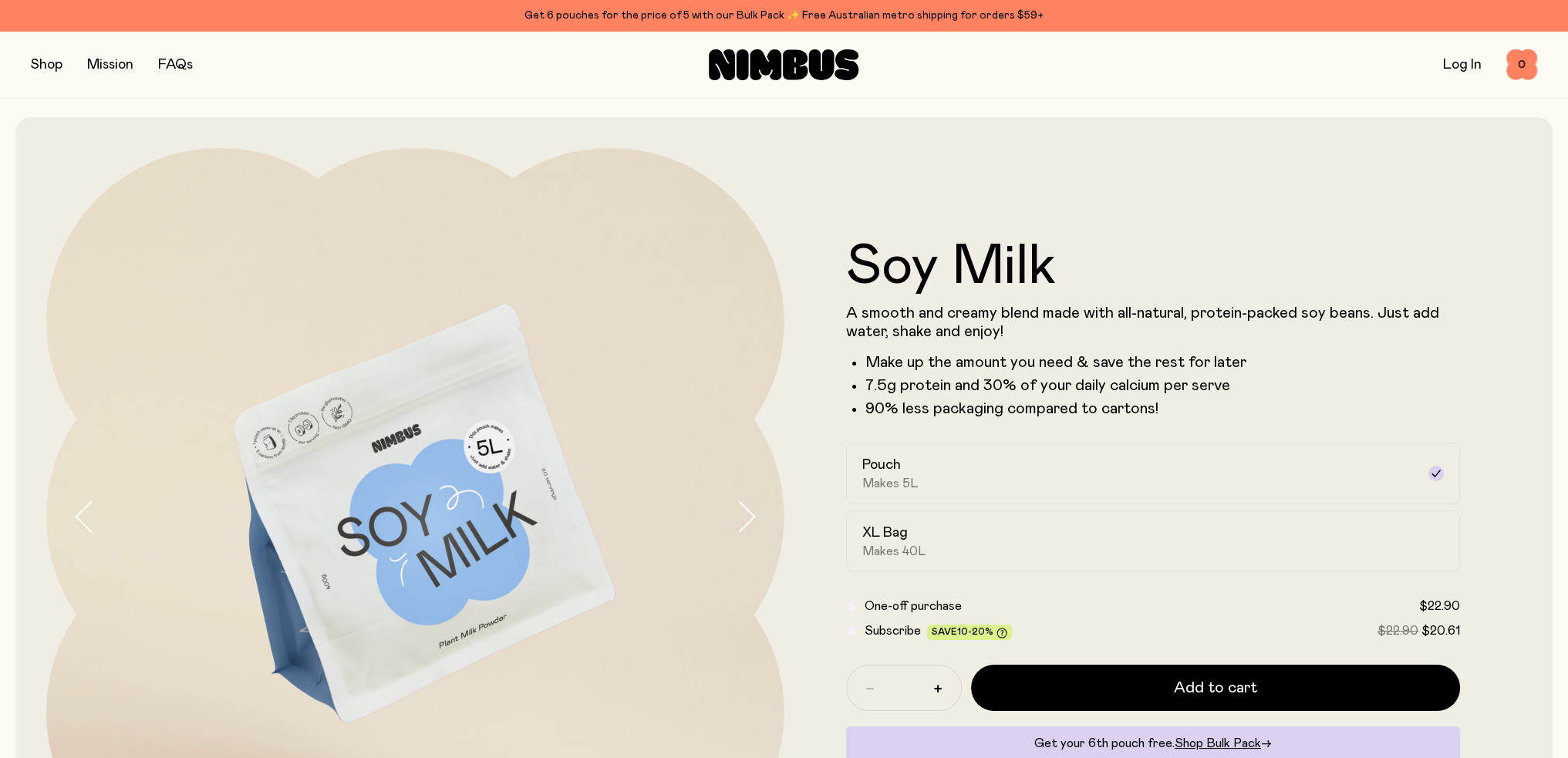
drag, startPoint x: 535, startPoint y: 585, endPoint x: 656, endPoint y: 166, distance: 436.1
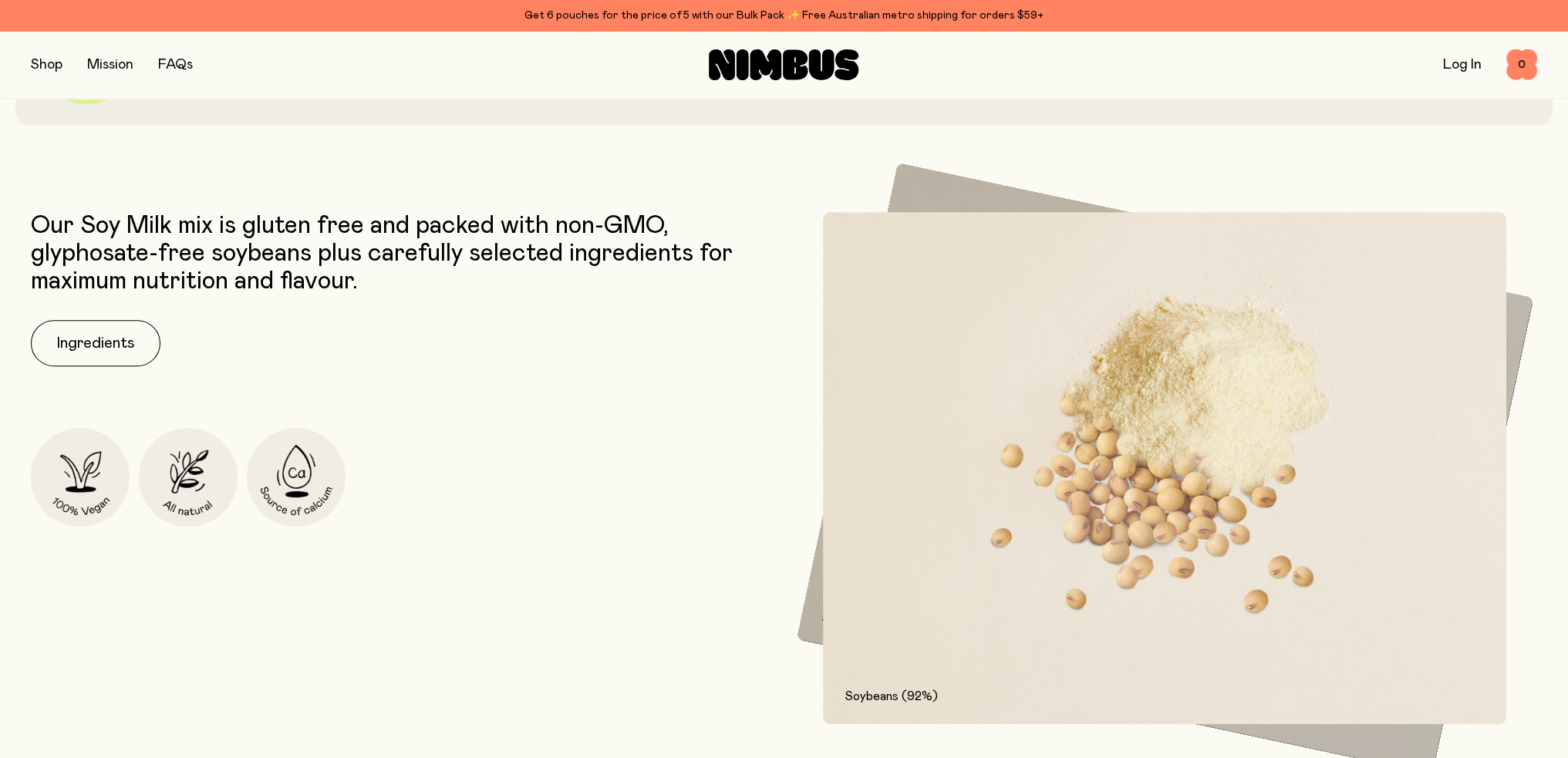
scroll to position [849, 0]
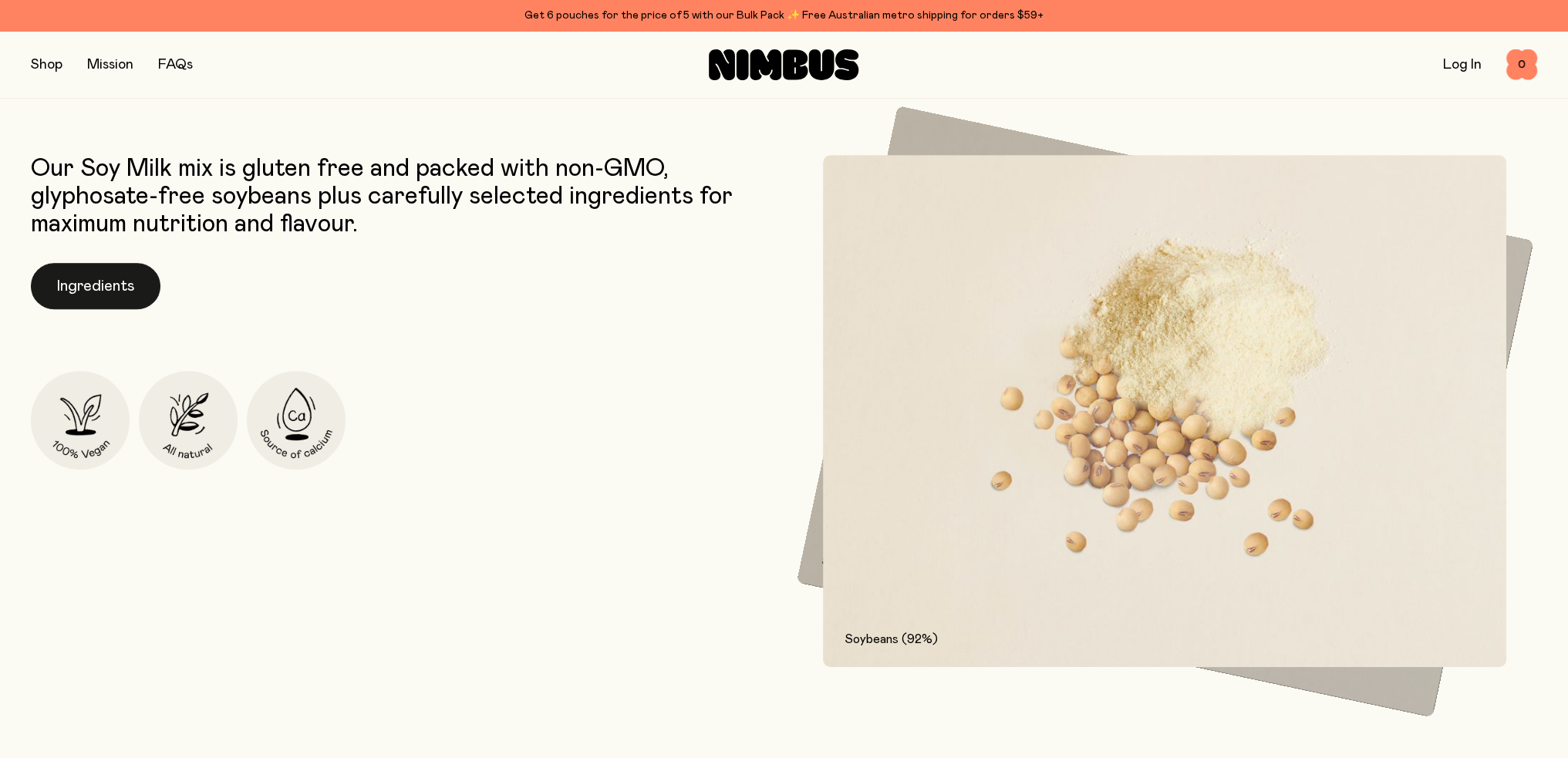
click at [115, 281] on button "Ingredients" at bounding box center [95, 286] width 130 height 46
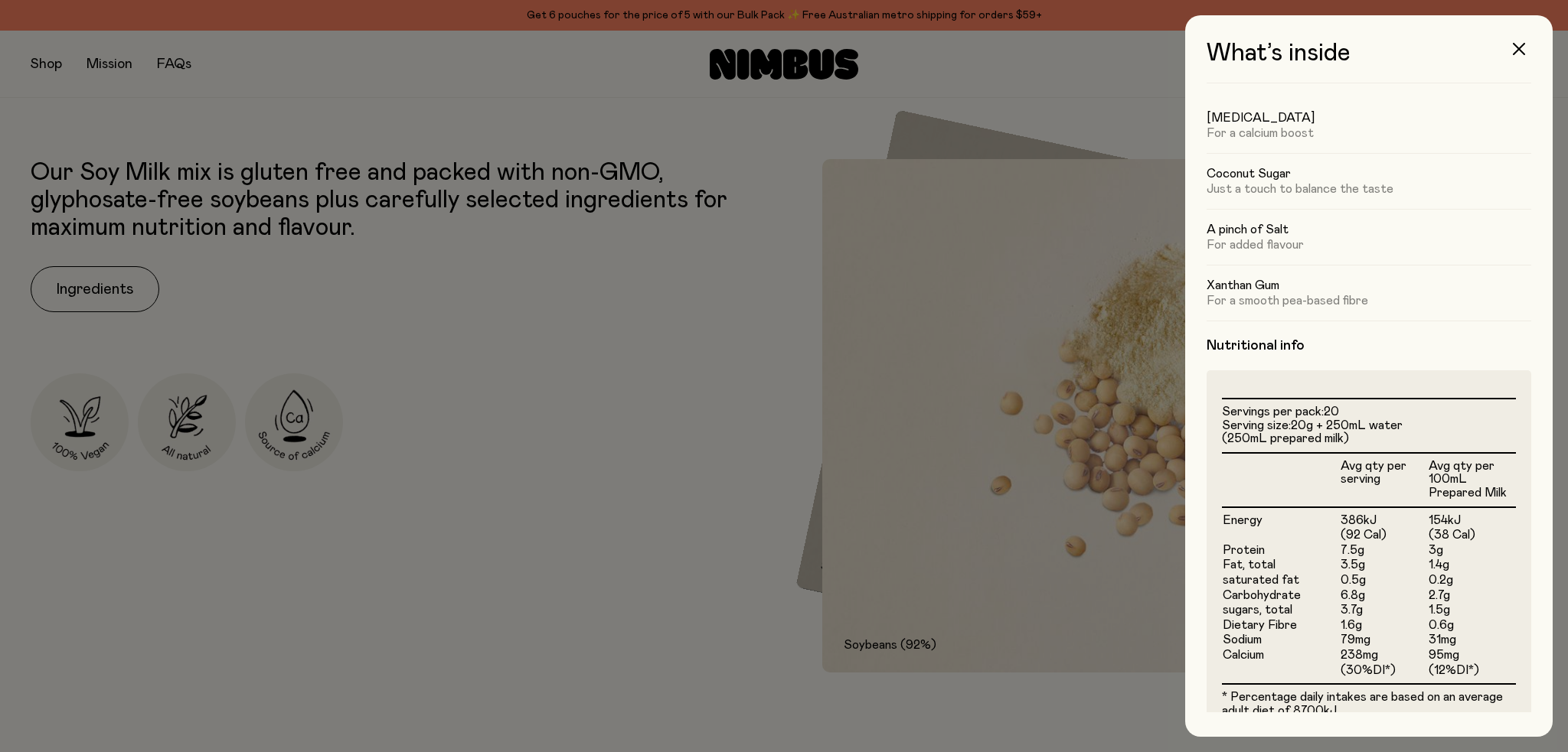
scroll to position [236, 0]
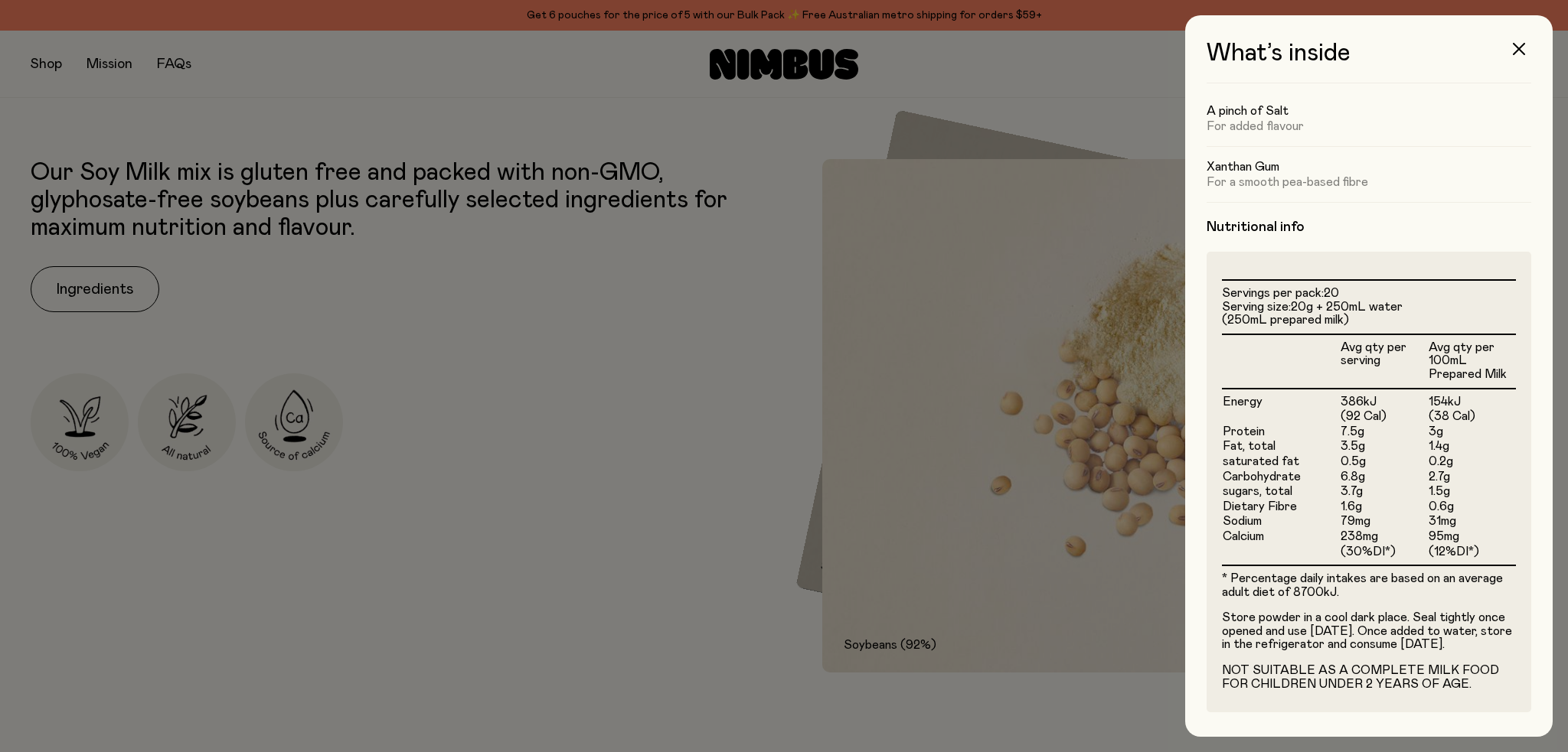
click at [590, 309] on div at bounding box center [784, 376] width 1568 height 752
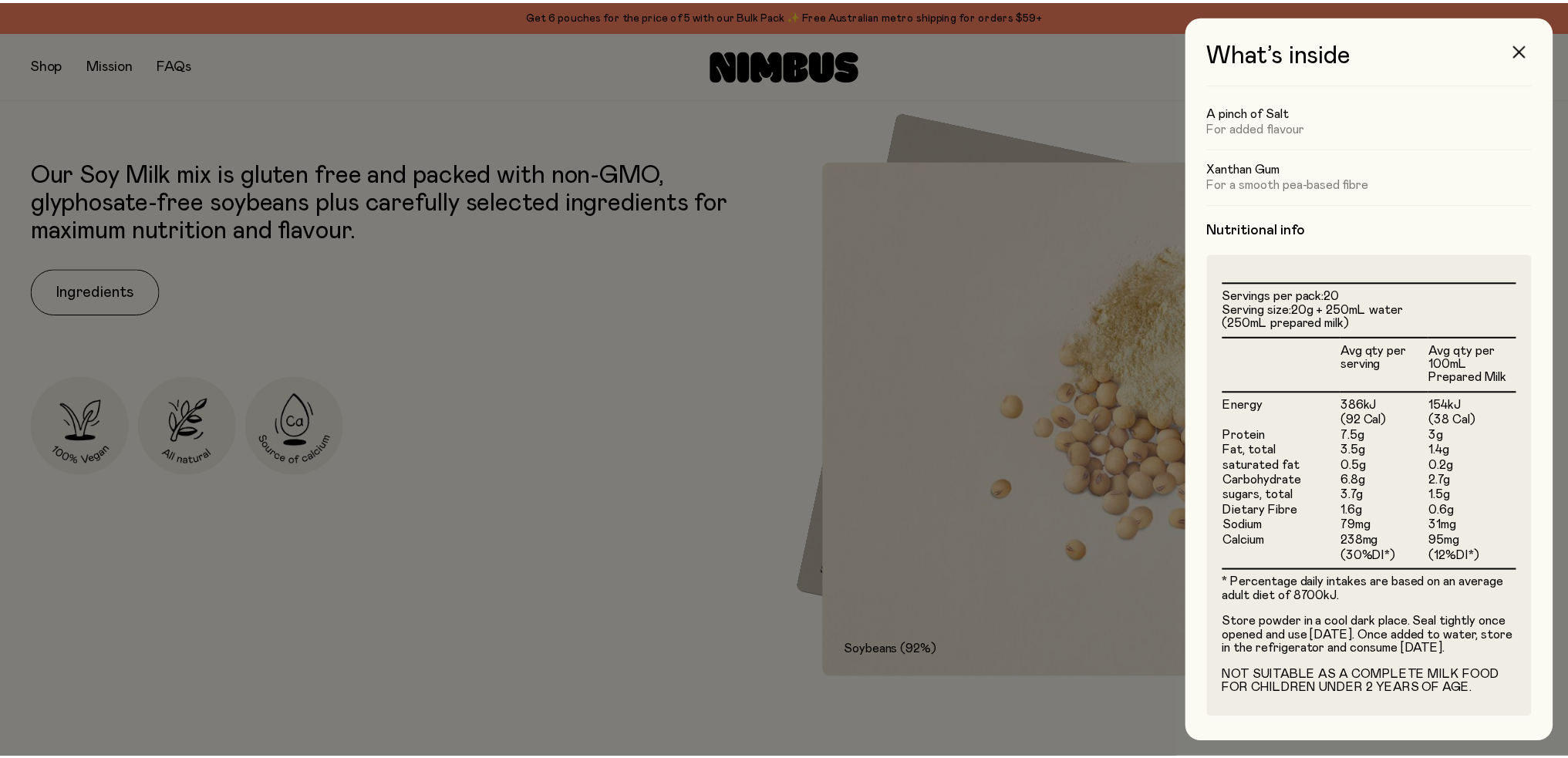
scroll to position [849, 0]
